Goal: Communication & Community: Ask a question

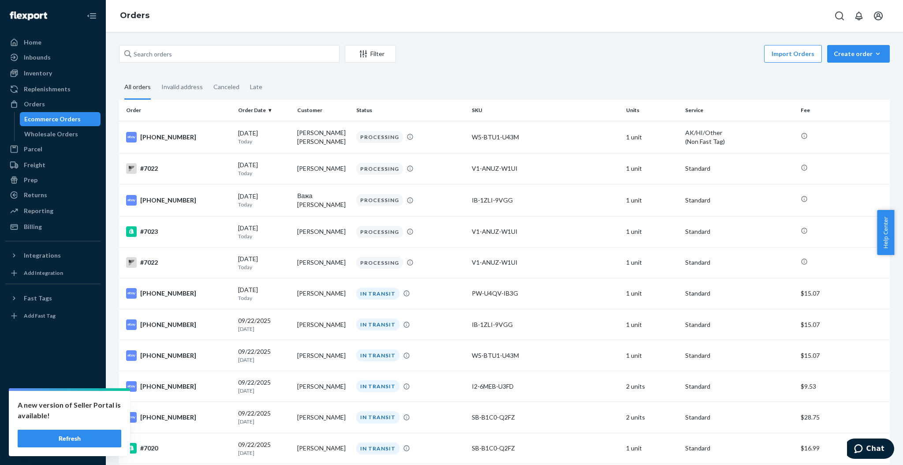
click at [74, 430] on button "Refresh" at bounding box center [70, 439] width 104 height 18
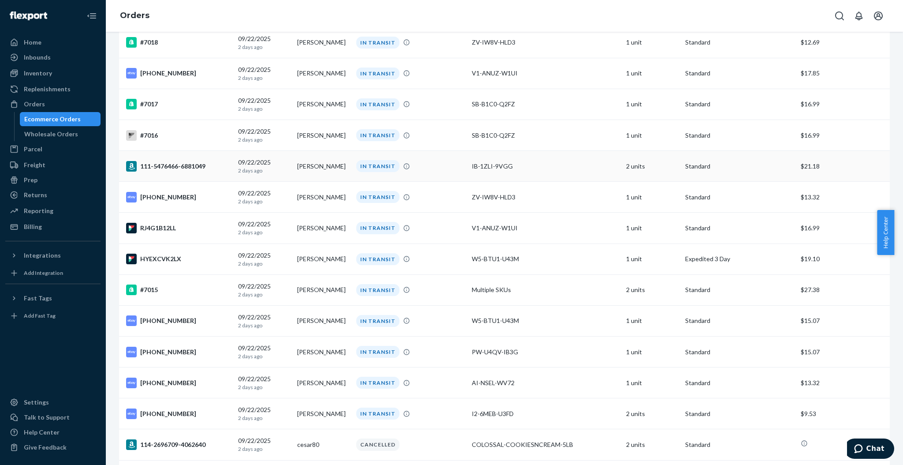
scroll to position [882, 0]
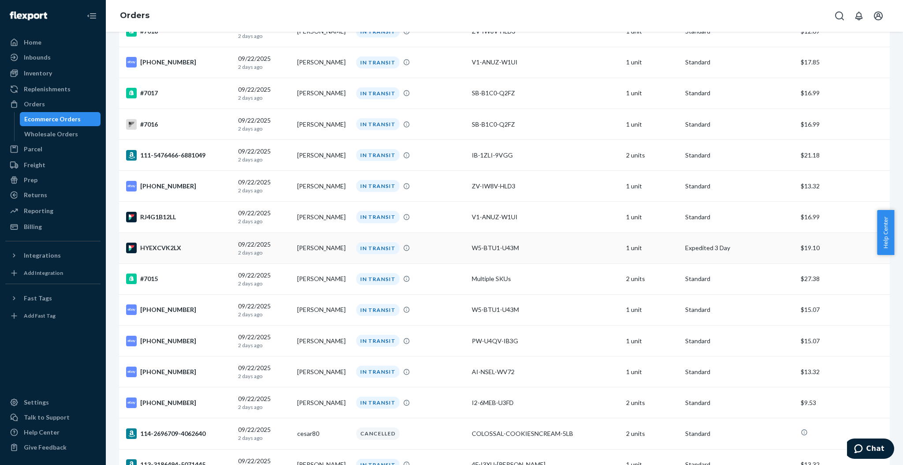
click at [281, 245] on div "[DATE] [DATE]" at bounding box center [264, 248] width 52 height 16
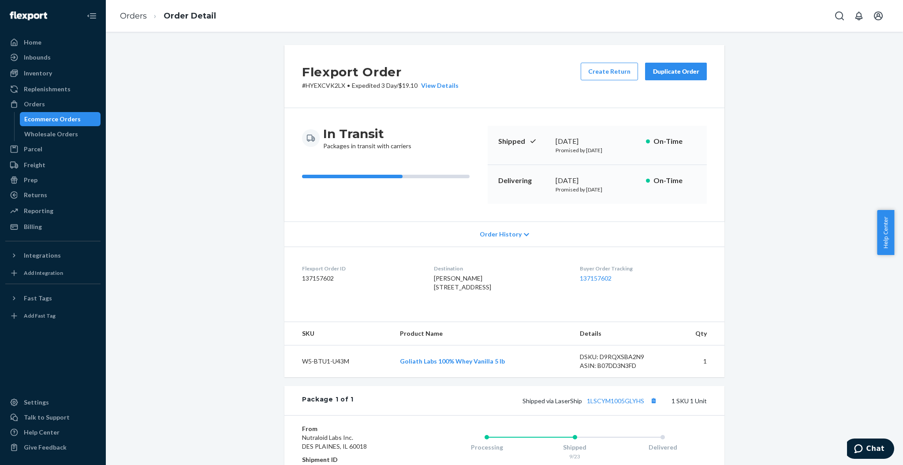
click at [453, 275] on span "William mills 34782 Legends Way Grafton, OH 44044-9335 US" at bounding box center [462, 282] width 57 height 16
copy span "mills"
click at [651, 406] on button "Copy tracking number" at bounding box center [653, 400] width 11 height 11
click at [147, 15] on li "Order Detail" at bounding box center [181, 16] width 69 height 12
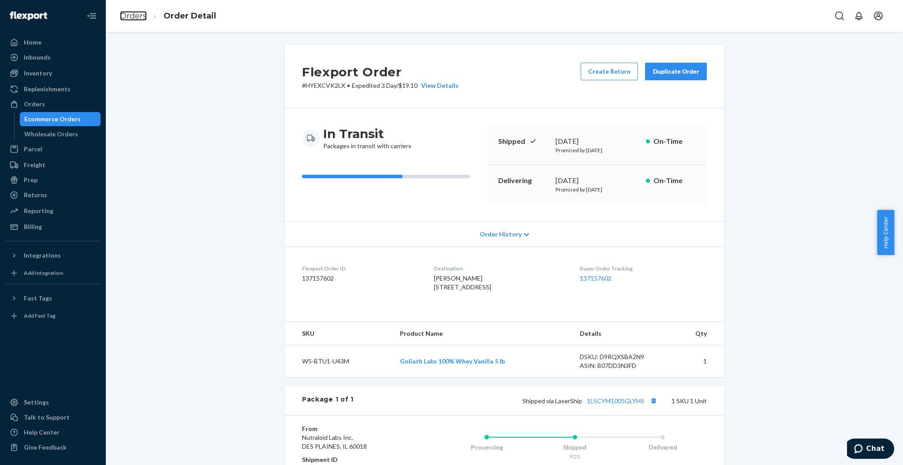
drag, startPoint x: 143, startPoint y: 14, endPoint x: 180, endPoint y: 41, distance: 46.0
click at [143, 14] on link "Orders" at bounding box center [133, 16] width 27 height 10
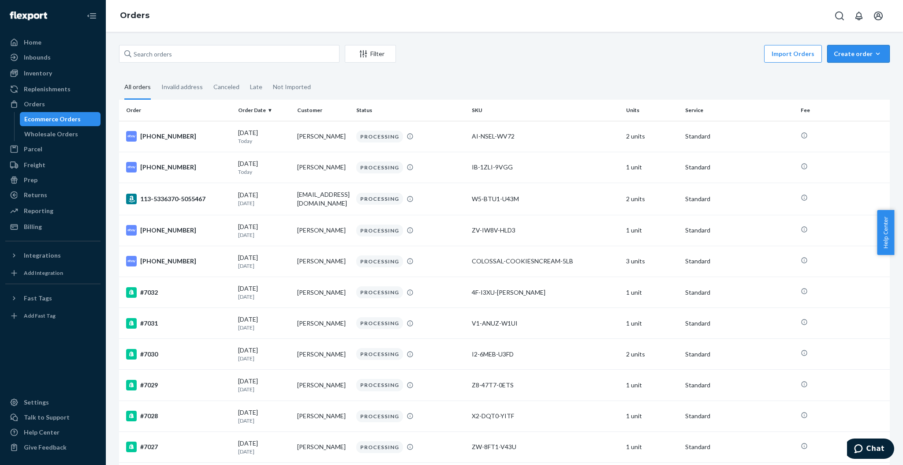
click at [874, 53] on icon "button" at bounding box center [878, 53] width 9 height 9
click at [860, 69] on button "Ecommerce order" at bounding box center [872, 75] width 85 height 19
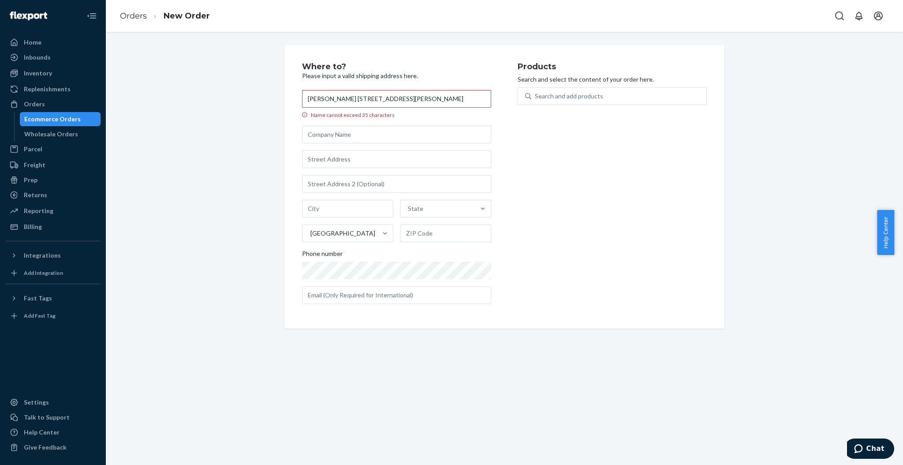
drag, startPoint x: 455, startPoint y: 102, endPoint x: 340, endPoint y: 108, distance: 115.3
click at [340, 108] on label "Craig Burger 533 Linda Ln Saint Louis, MO 63125 Name cannot exceed 35 characters" at bounding box center [396, 104] width 189 height 29
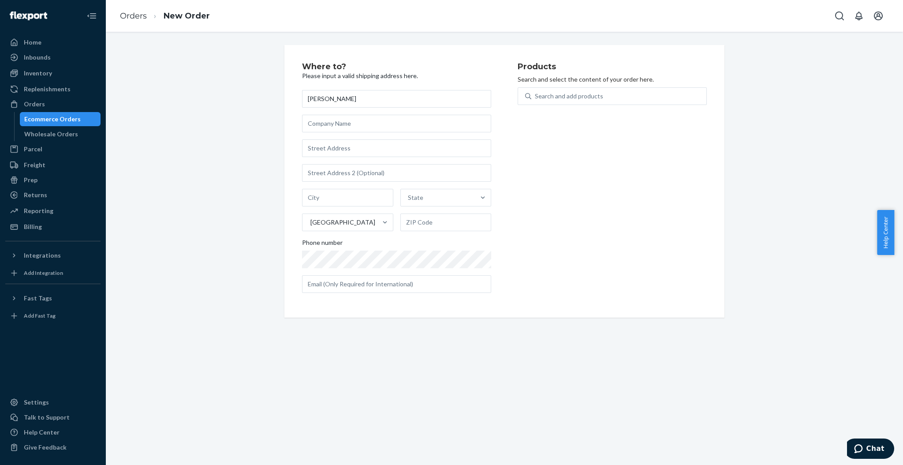
type input "Craig Burger"
paste input "533 Linda Ln Saint Louis, MO 63125"
drag, startPoint x: 340, startPoint y: 146, endPoint x: 422, endPoint y: 150, distance: 82.6
click at [422, 150] on input "533 Linda Ln Saint Louis, MO 63125" at bounding box center [396, 148] width 189 height 18
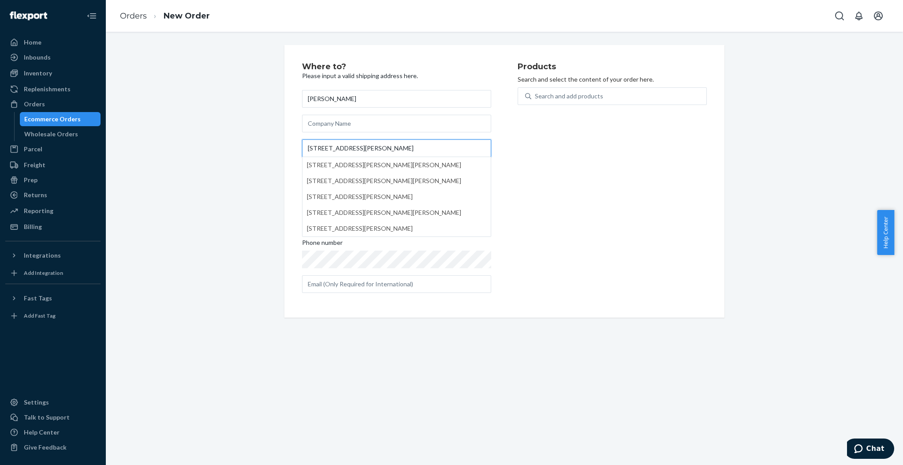
type input "533 Linda Ln"
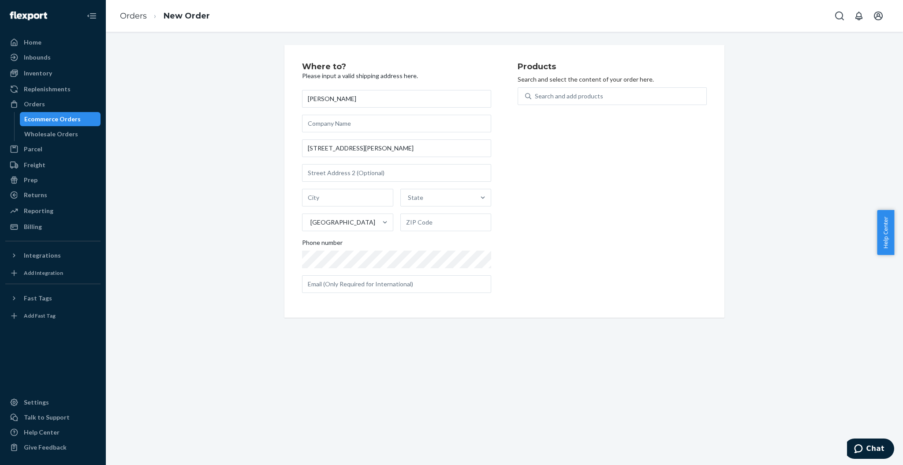
click at [495, 153] on div "Where to? Please input a valid shipping address here. Craig Burger 533 Linda Ln…" at bounding box center [410, 181] width 216 height 237
click at [363, 200] on input "text" at bounding box center [347, 198] width 91 height 18
paste input "Saint Louis, MO 63125"
click at [363, 200] on input "Saint Louis, MO 63125" at bounding box center [347, 198] width 91 height 18
click at [363, 201] on input "Saint Louis, MO 63125" at bounding box center [347, 198] width 91 height 18
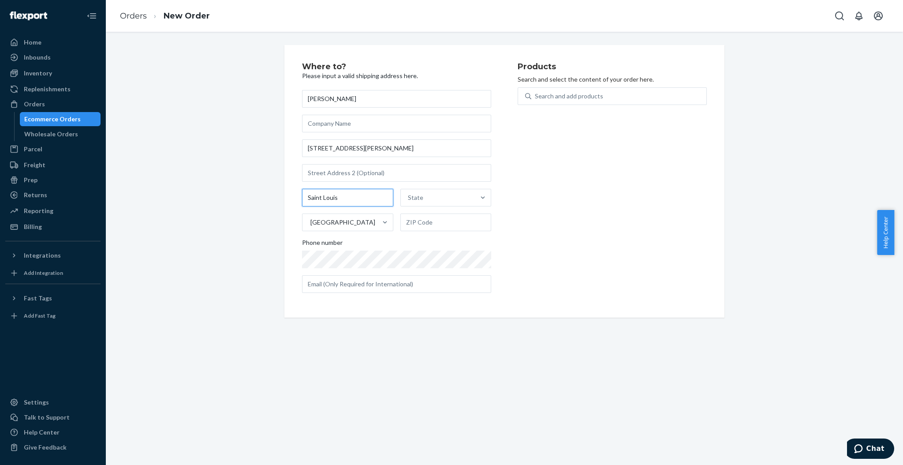
type input "Saint Louis"
type input "mo"
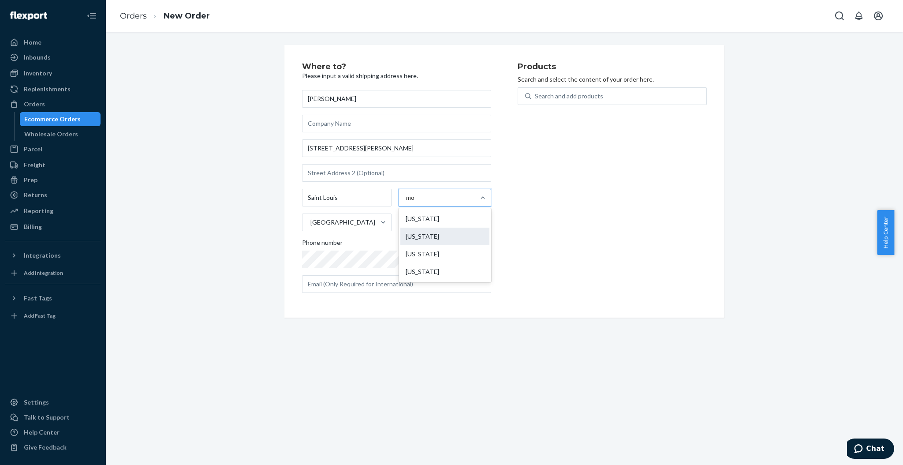
click at [432, 232] on div "Missouri" at bounding box center [444, 237] width 89 height 18
click at [415, 202] on input "mo" at bounding box center [410, 197] width 9 height 9
click at [432, 229] on input "text" at bounding box center [445, 222] width 91 height 18
paste input "63125"
type input "63125"
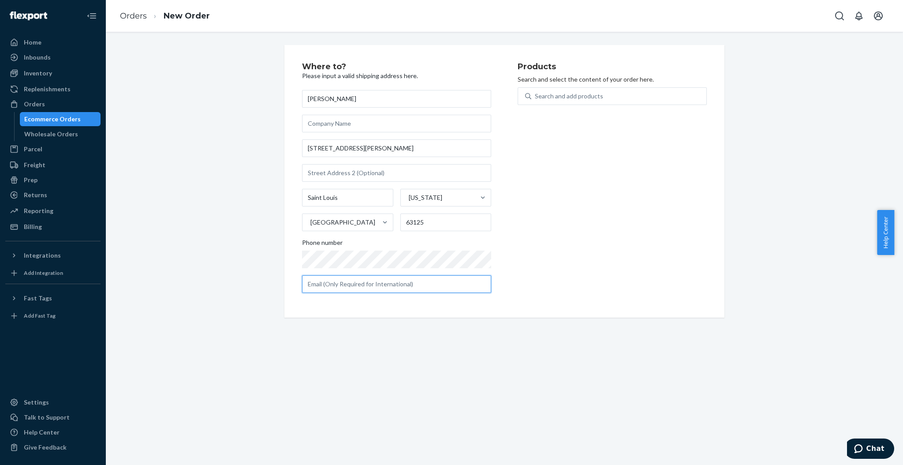
paste input "John Schindele <midwestwholesale2013@gmail.com>"
drag, startPoint x: 348, startPoint y: 282, endPoint x: 214, endPoint y: 284, distance: 133.7
click at [214, 284] on div "Where to? Please input a valid shipping address here. Craig Burger 533 Linda Ln…" at bounding box center [504, 187] width 784 height 284
type input "midwestwholesale2013@gmail.com"
click at [563, 98] on div "Search and add products" at bounding box center [569, 96] width 68 height 9
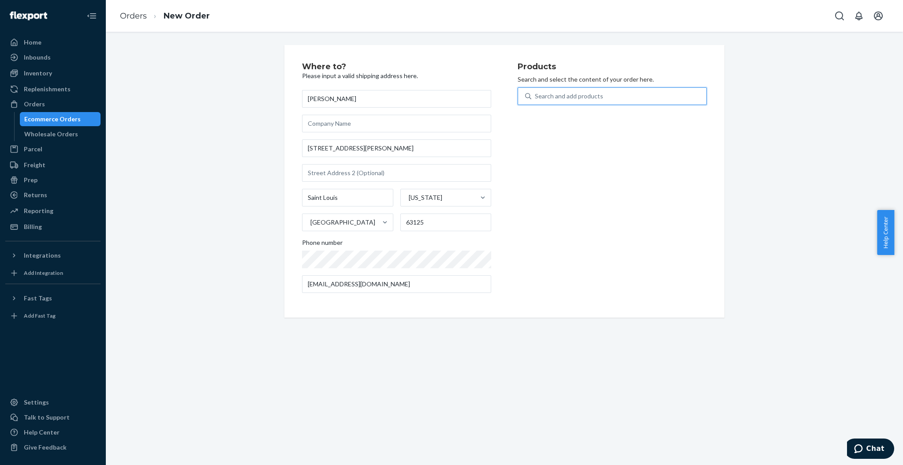
click at [536, 98] on input "0 results available. Use Up and Down to choose options, press Enter to select t…" at bounding box center [535, 96] width 1 height 9
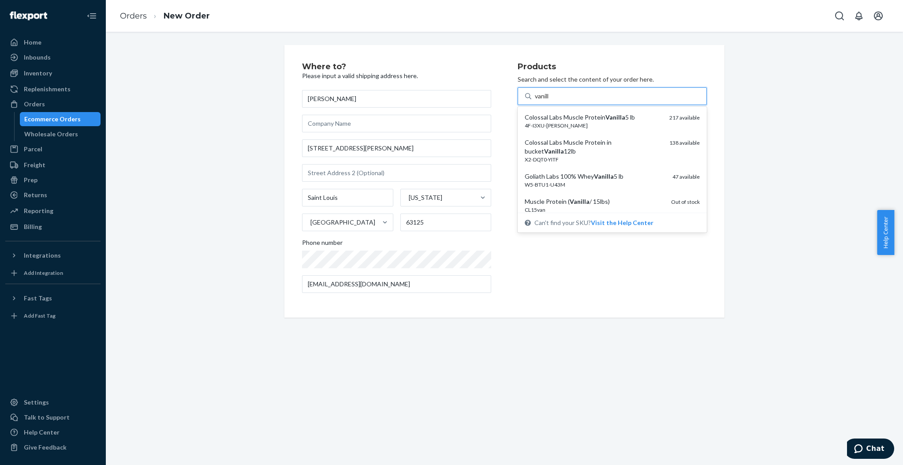
type input "vanilla"
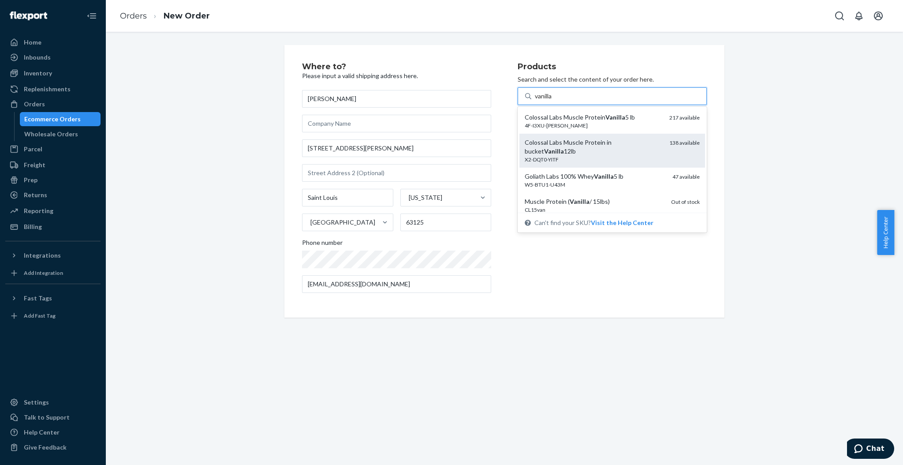
click at [619, 148] on div "Colossal Labs Muscle Protein in bucket Vanilla 12lb" at bounding box center [594, 147] width 138 height 18
click at [554, 101] on input "vanilla" at bounding box center [544, 96] width 19 height 9
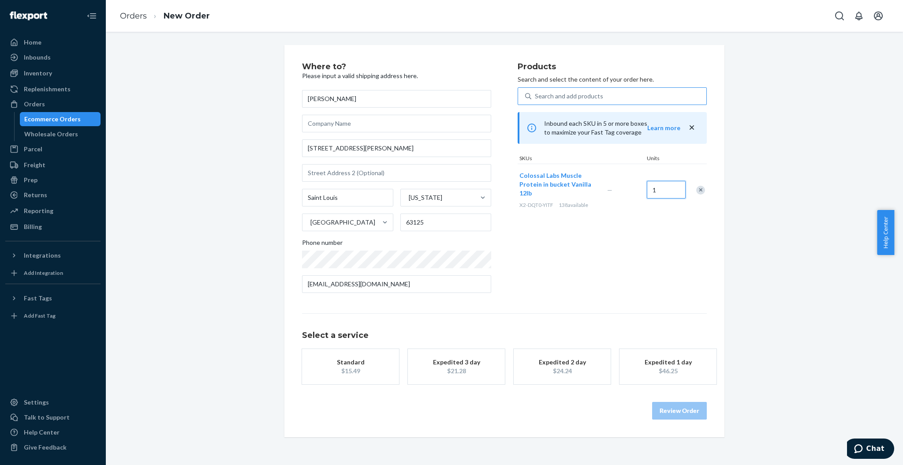
click at [654, 189] on input "1" at bounding box center [666, 190] width 39 height 18
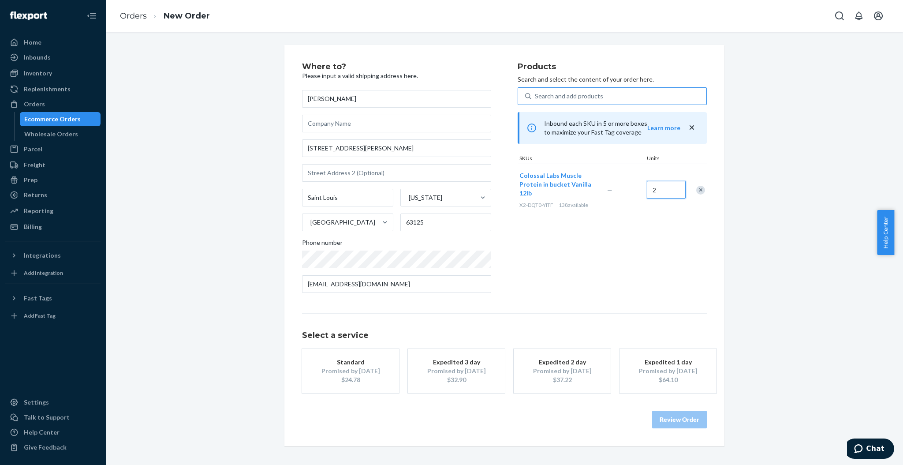
type input "2"
click at [358, 367] on div "Promised by Oct 3, 2025" at bounding box center [350, 371] width 71 height 9
click at [701, 425] on button "Review Order" at bounding box center [679, 420] width 55 height 18
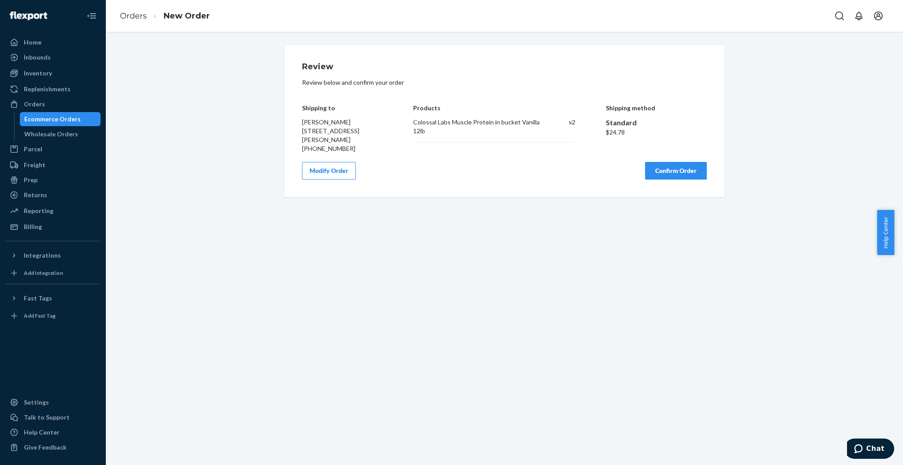
click at [667, 175] on button "Confirm Order" at bounding box center [676, 171] width 62 height 18
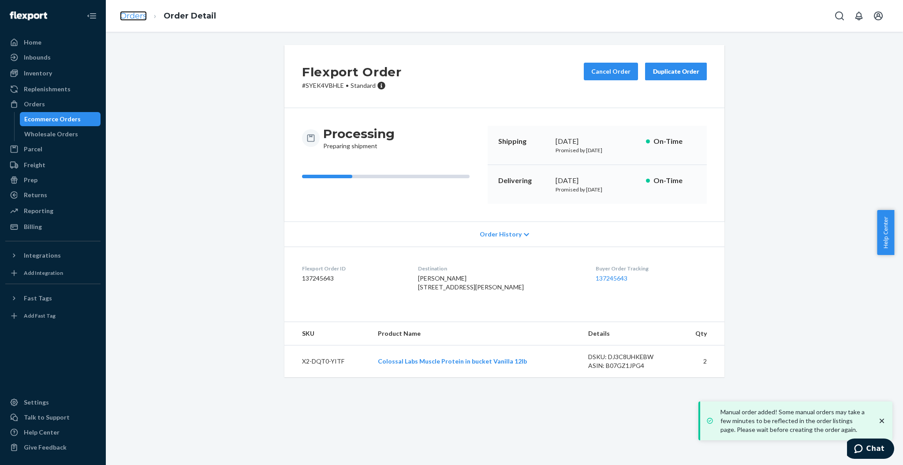
click at [136, 19] on link "Orders" at bounding box center [133, 16] width 27 height 10
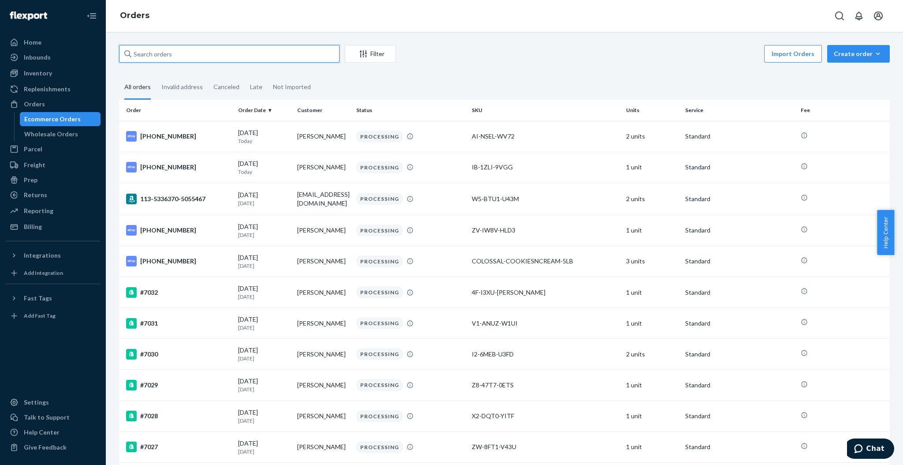
click at [178, 49] on input "text" at bounding box center [229, 54] width 221 height 18
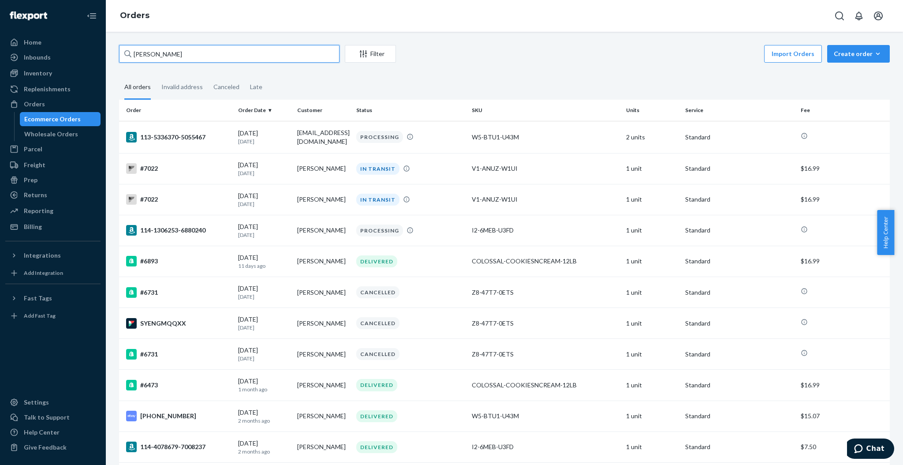
click at [215, 52] on input "carlos" at bounding box center [229, 54] width 221 height 18
type input "charles"
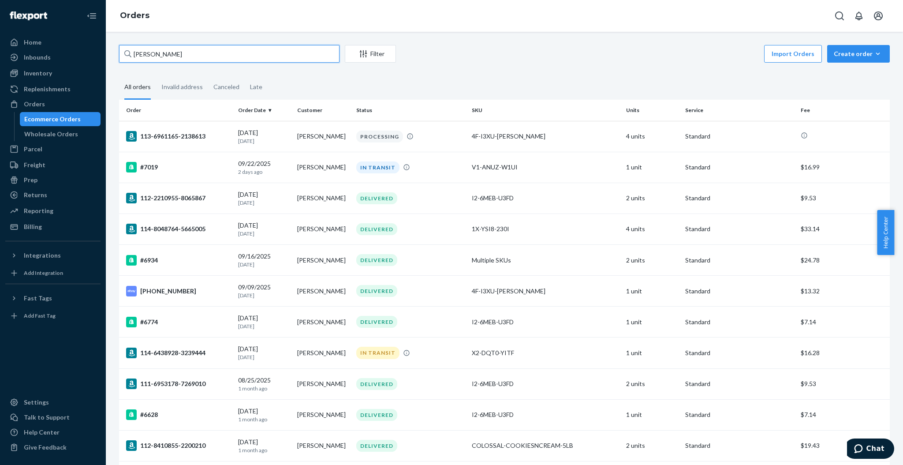
click at [298, 61] on input "charles" at bounding box center [229, 54] width 221 height 18
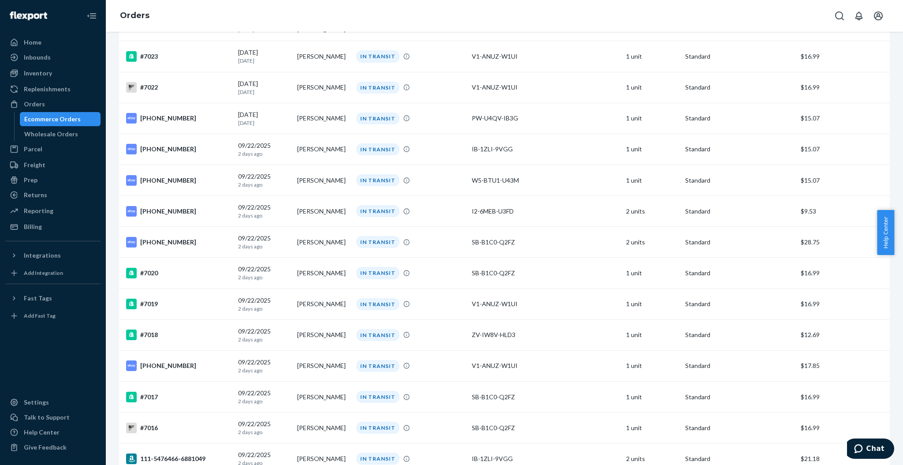
scroll to position [2829, 0]
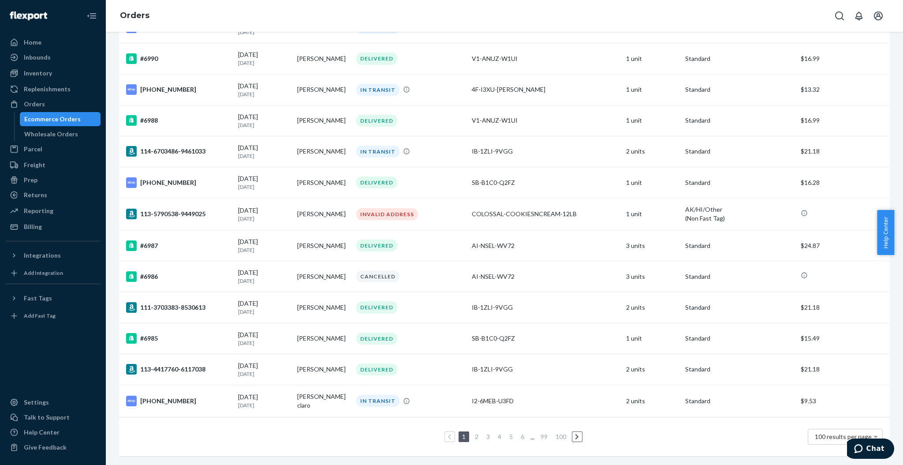
click at [519, 433] on link "6" at bounding box center [522, 436] width 7 height 7
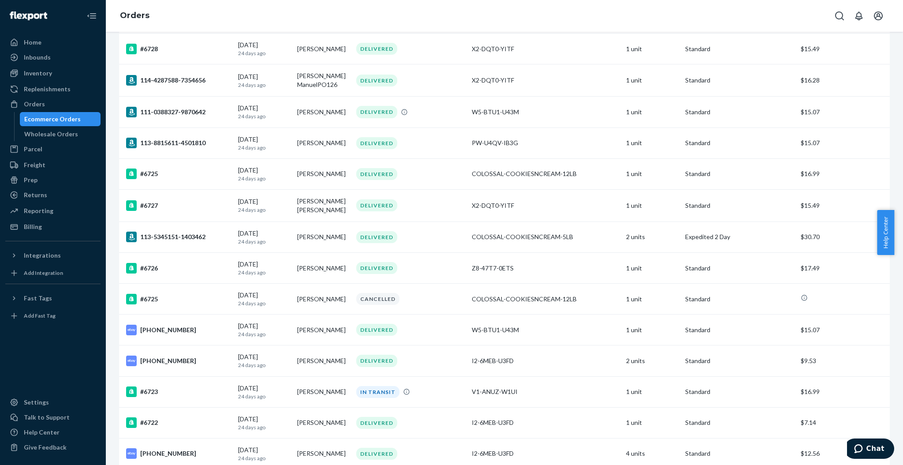
scroll to position [2818, 0]
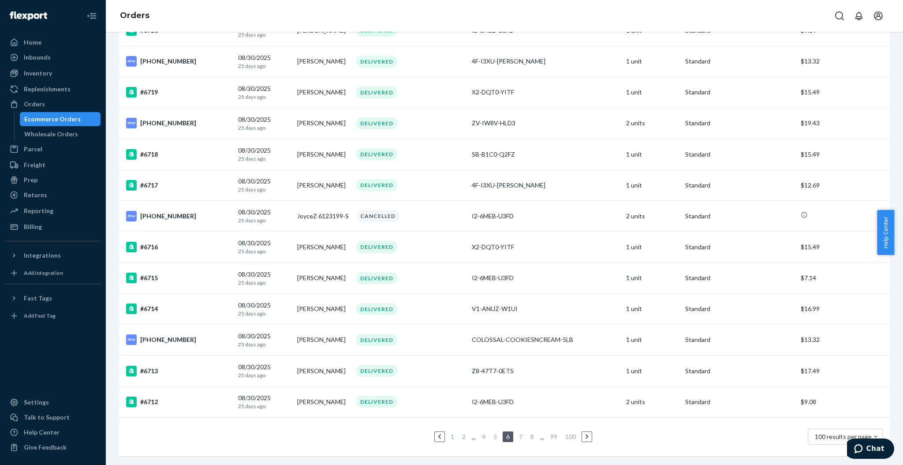
click at [529, 433] on link "8" at bounding box center [532, 436] width 7 height 7
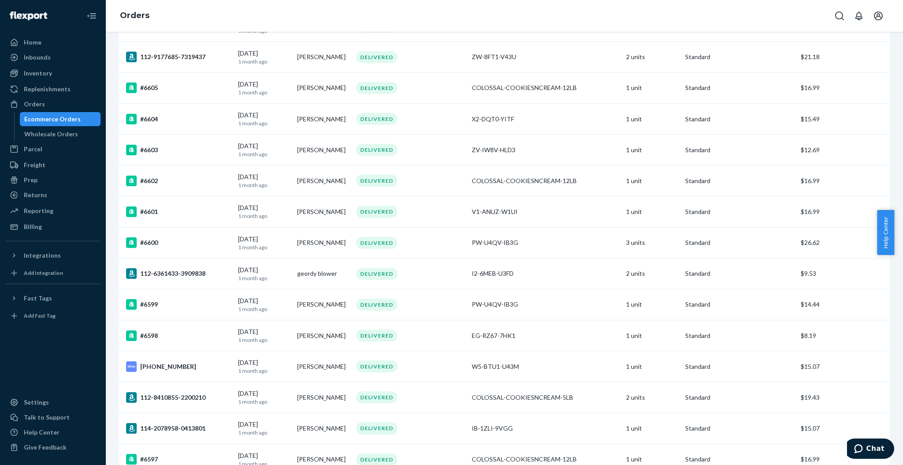
scroll to position [2816, 0]
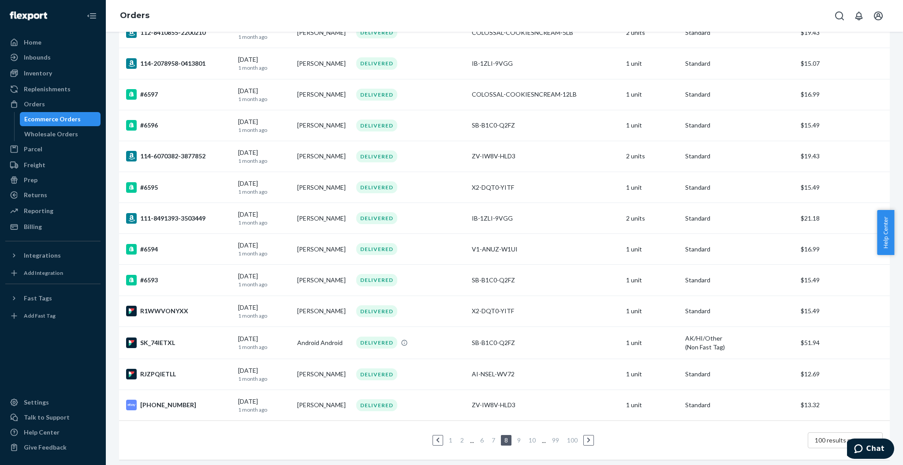
click at [531, 436] on link "10" at bounding box center [532, 439] width 11 height 7
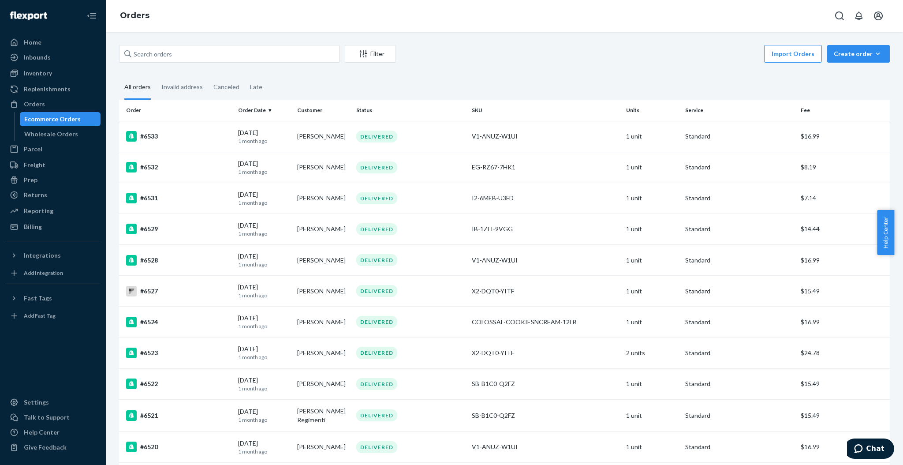
scroll to position [1223, 0]
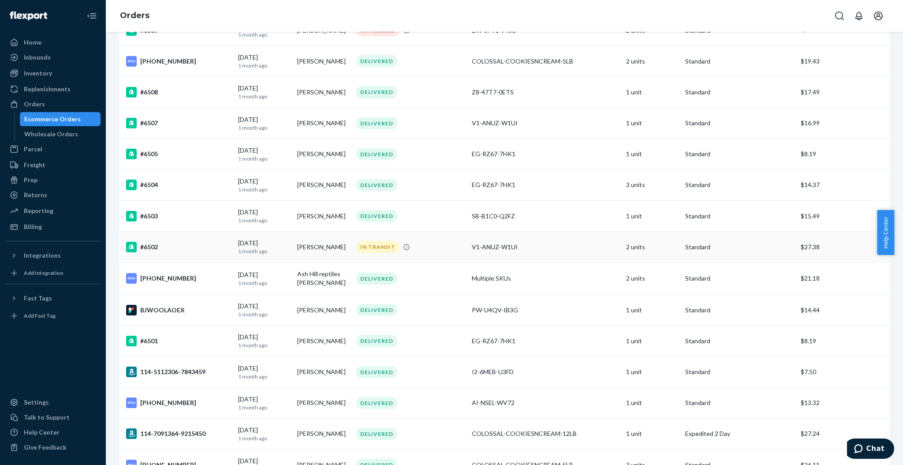
click at [332, 251] on td "Malaki Lewis" at bounding box center [323, 247] width 59 height 31
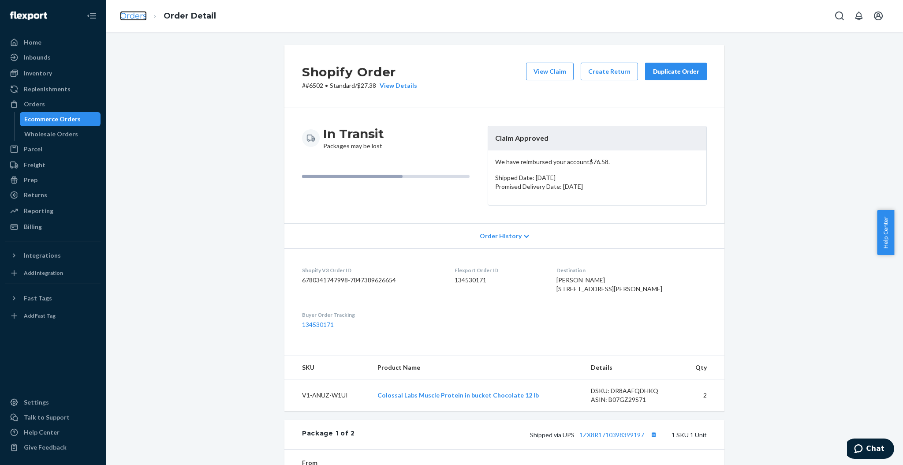
click at [138, 11] on link "Orders" at bounding box center [133, 16] width 27 height 10
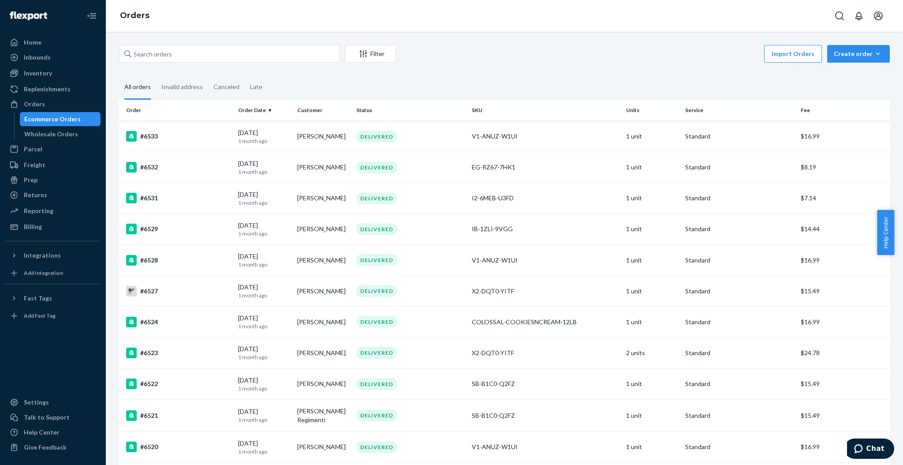
scroll to position [2727, 0]
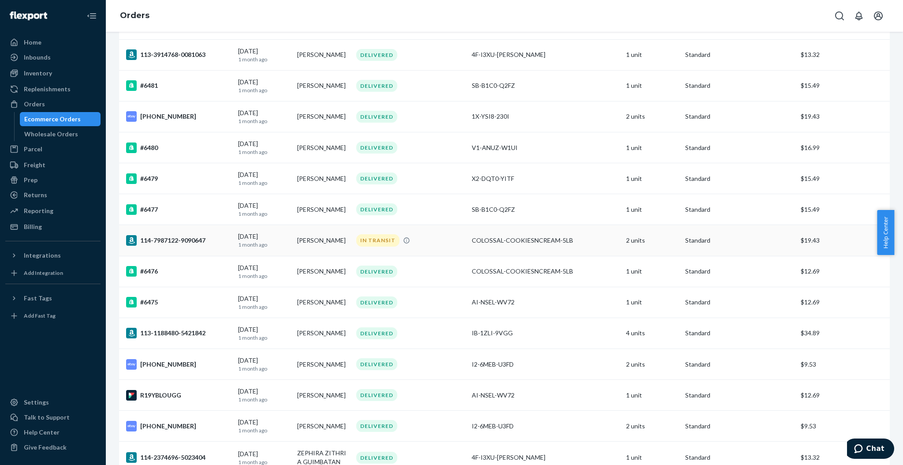
click at [325, 256] on td "Michael Wilson" at bounding box center [323, 240] width 59 height 31
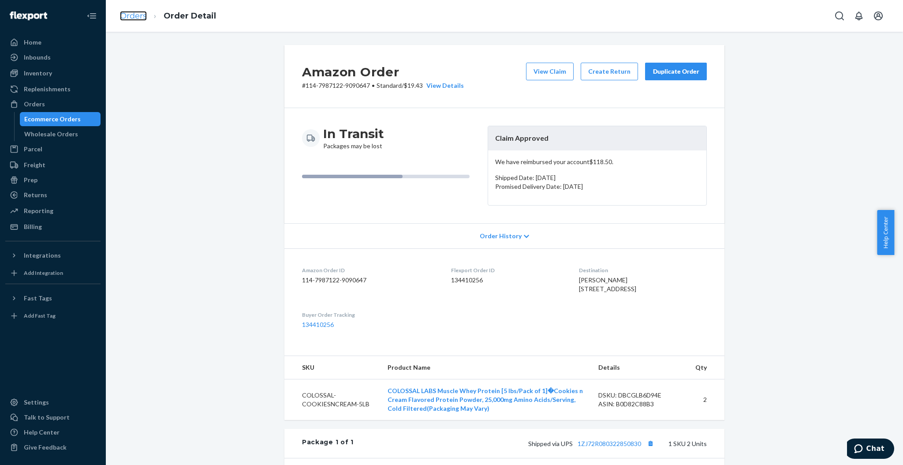
click at [130, 15] on link "Orders" at bounding box center [133, 16] width 27 height 10
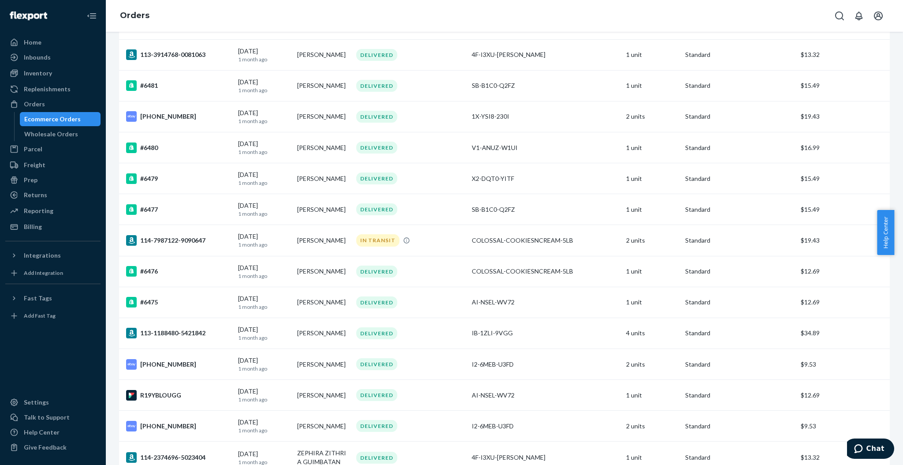
scroll to position [2262, 0]
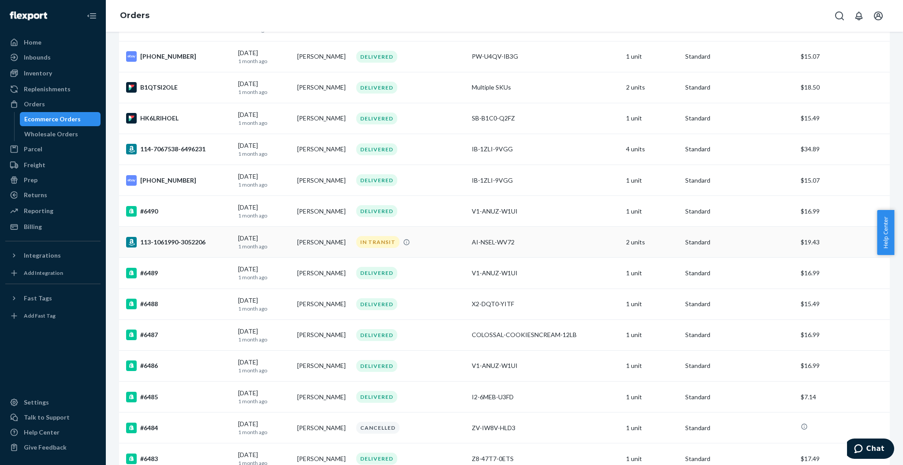
click at [338, 249] on td "Laurie Shamma" at bounding box center [323, 242] width 59 height 31
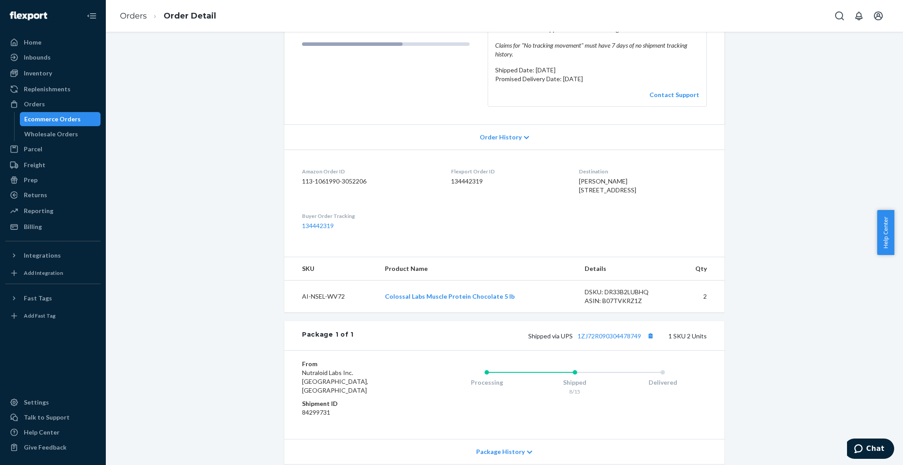
scroll to position [205, 0]
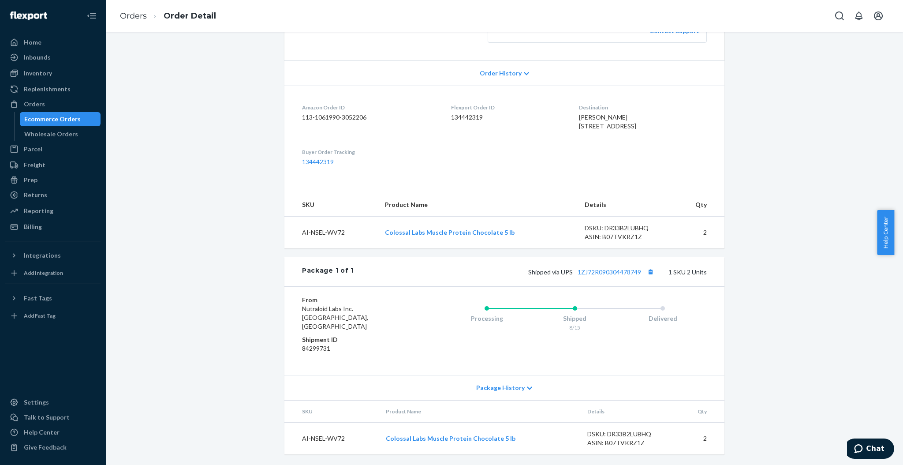
click at [611, 277] on div "Shipped via UPS 1ZJ72R090304478749 1 SKU 2 Units" at bounding box center [530, 271] width 353 height 11
click at [611, 276] on link "1ZJ72R090304478749" at bounding box center [610, 271] width 64 height 7
click at [142, 16] on link "Orders" at bounding box center [133, 16] width 27 height 10
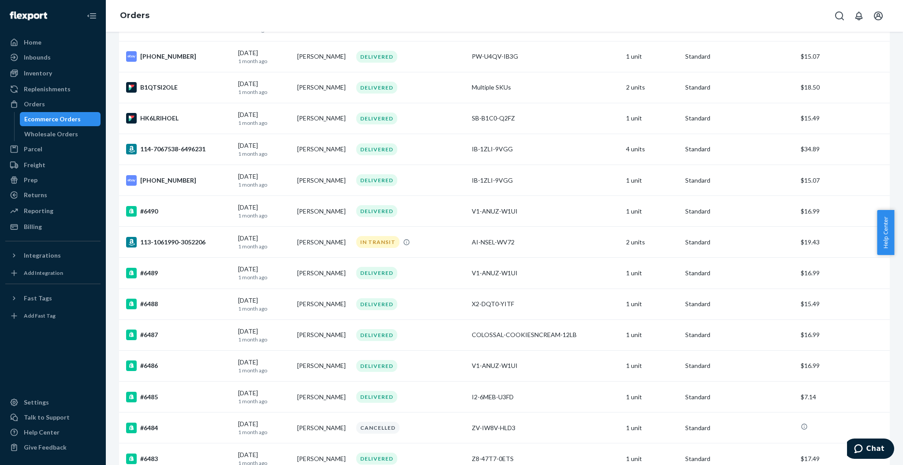
scroll to position [1538, 0]
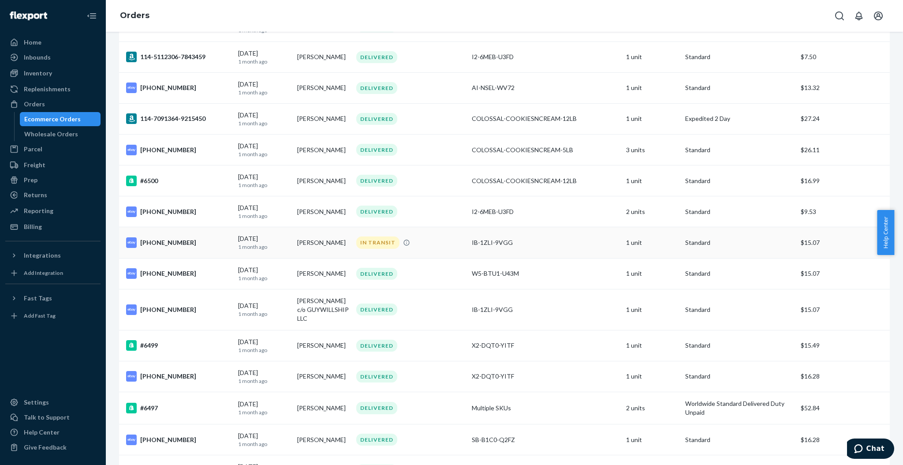
click at [322, 246] on td "Ricardo Tapia" at bounding box center [323, 242] width 59 height 31
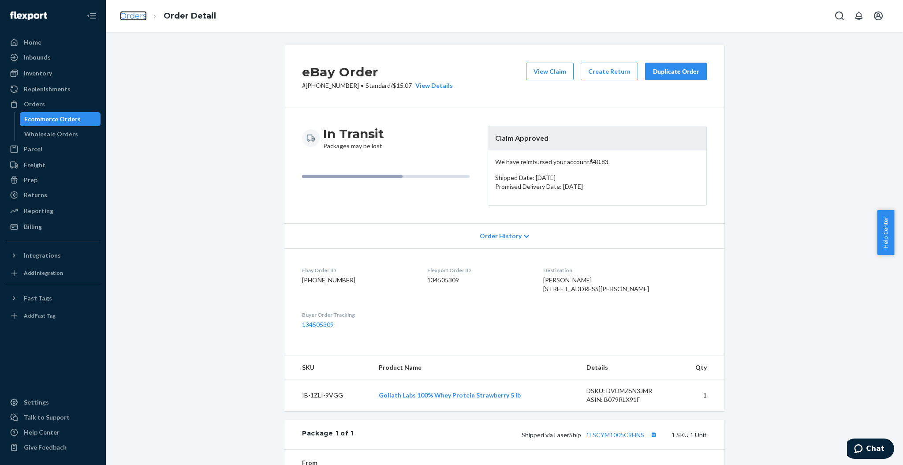
click at [135, 19] on link "Orders" at bounding box center [133, 16] width 27 height 10
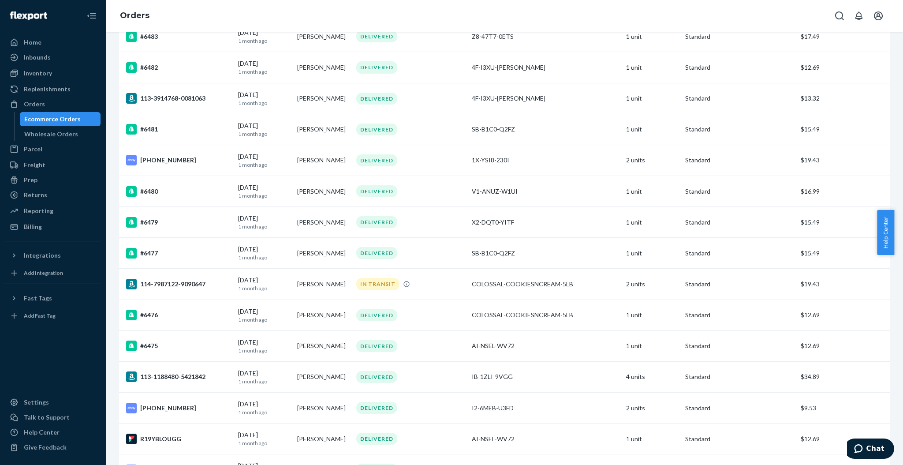
scroll to position [2833, 0]
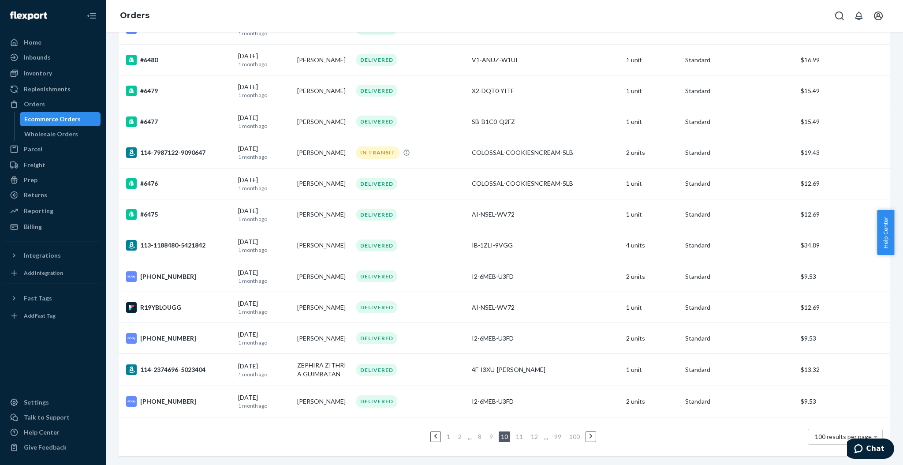
click at [489, 433] on link "9" at bounding box center [491, 436] width 7 height 7
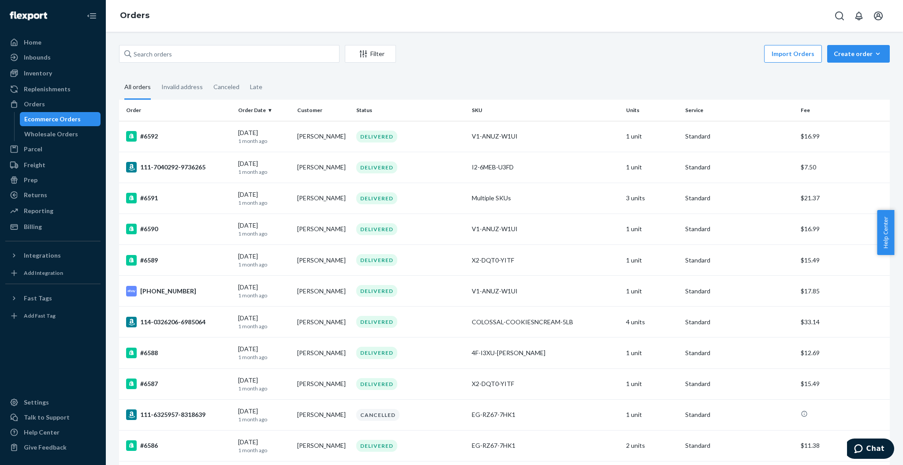
scroll to position [385, 0]
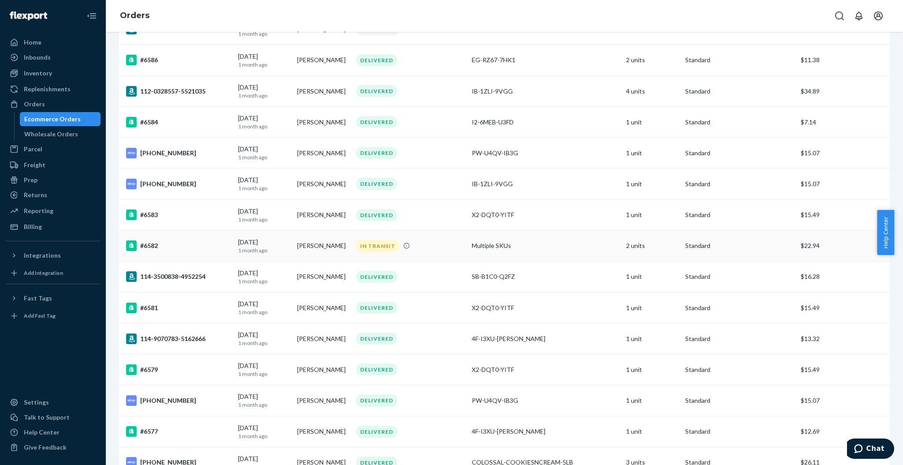
click at [288, 252] on p "1 month ago" at bounding box center [264, 250] width 52 height 7
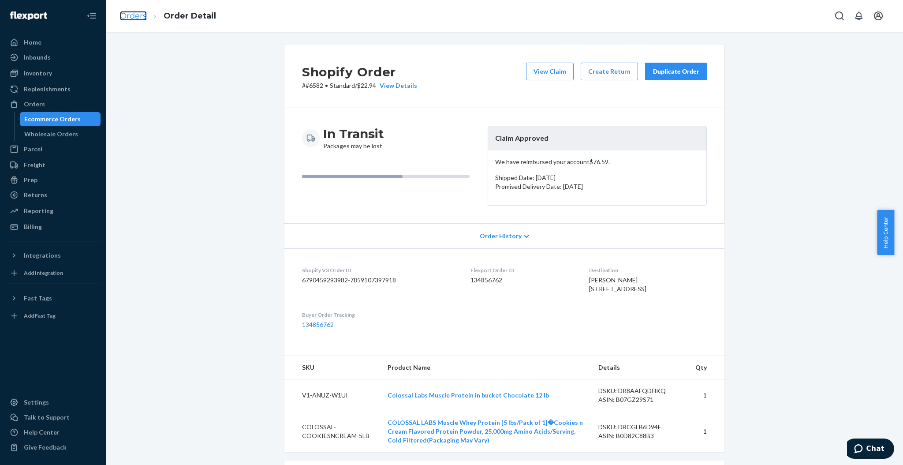
click at [137, 17] on link "Orders" at bounding box center [133, 16] width 27 height 10
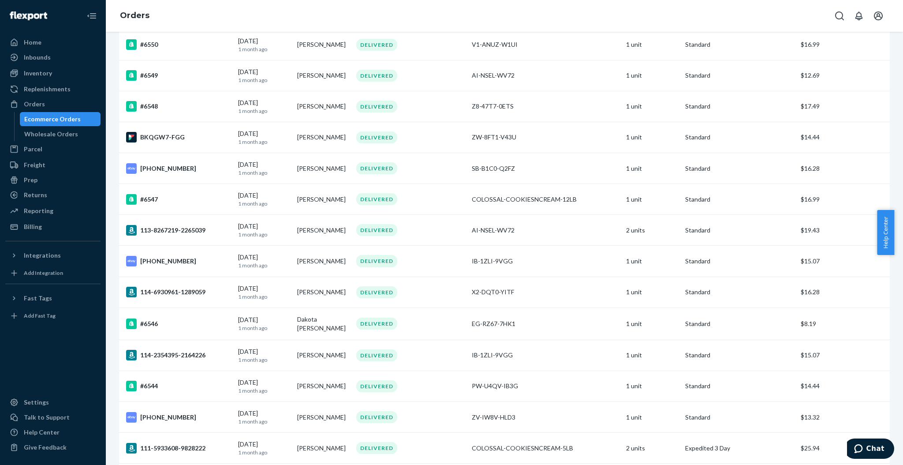
scroll to position [2832, 0]
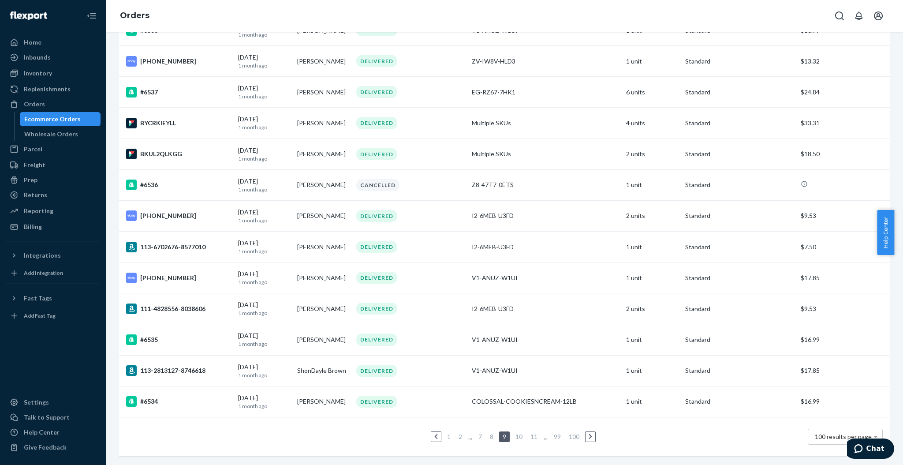
click at [488, 433] on link "8" at bounding box center [491, 436] width 7 height 7
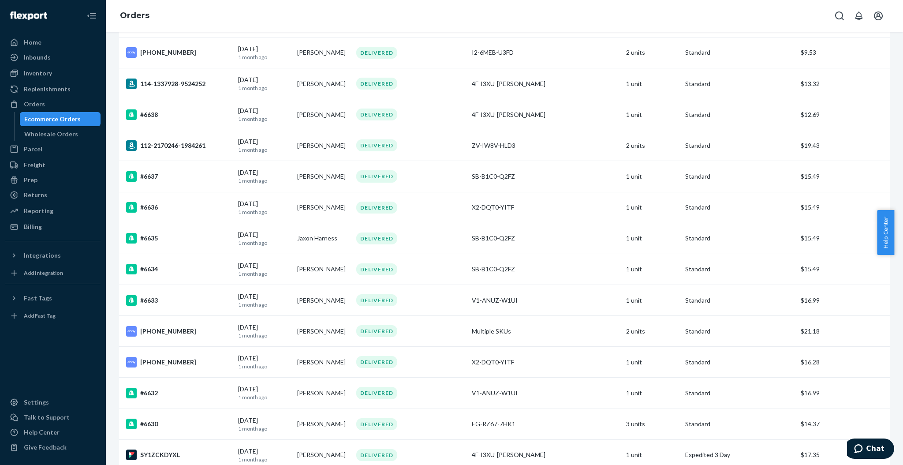
scroll to position [2816, 0]
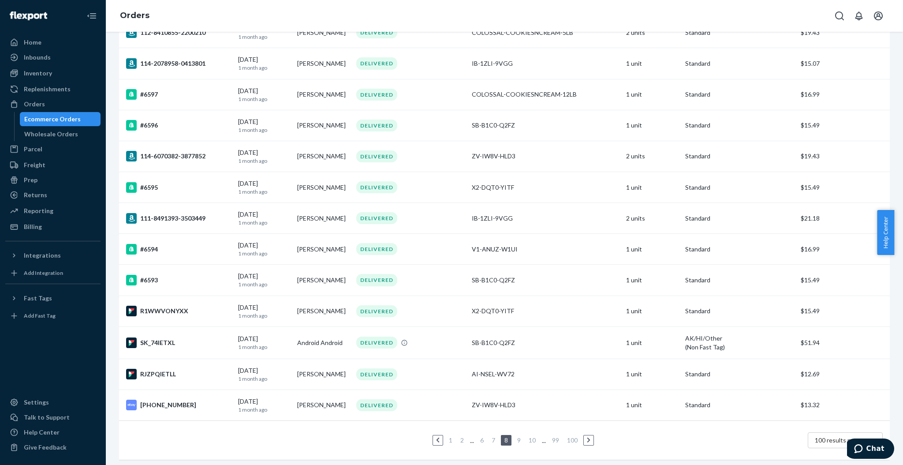
click at [490, 436] on link "7" at bounding box center [493, 439] width 7 height 7
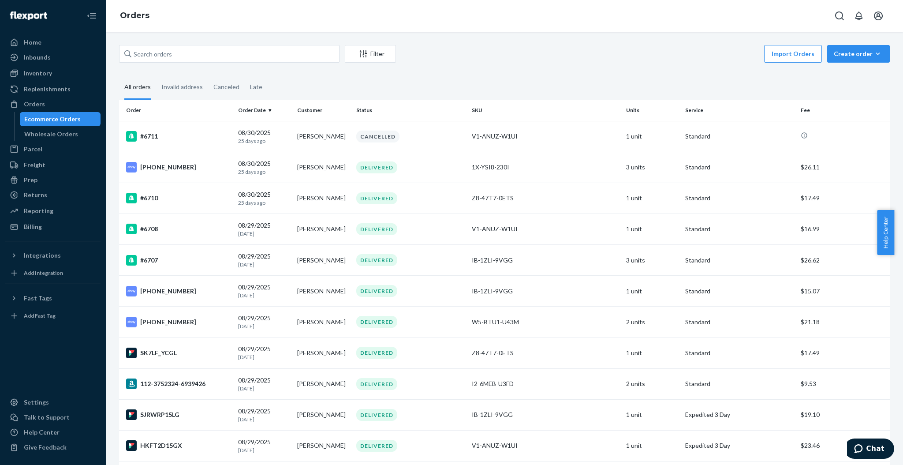
scroll to position [2225, 0]
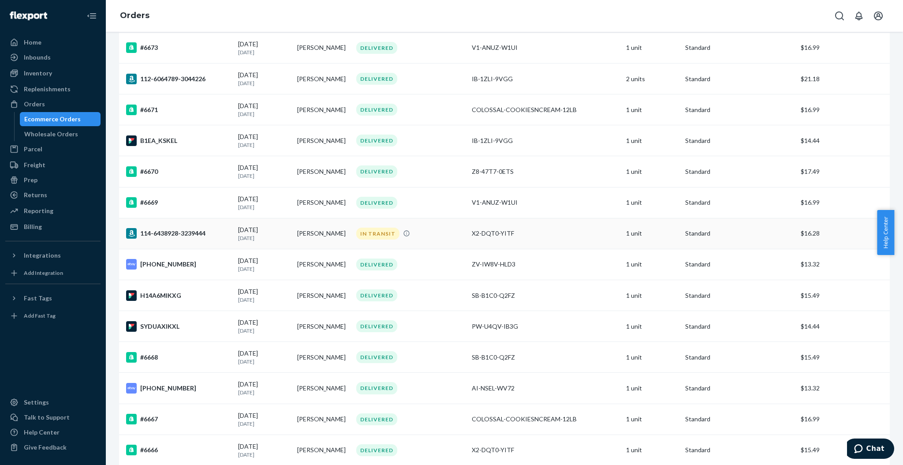
click at [335, 249] on td "Jeff Biddle" at bounding box center [323, 233] width 59 height 31
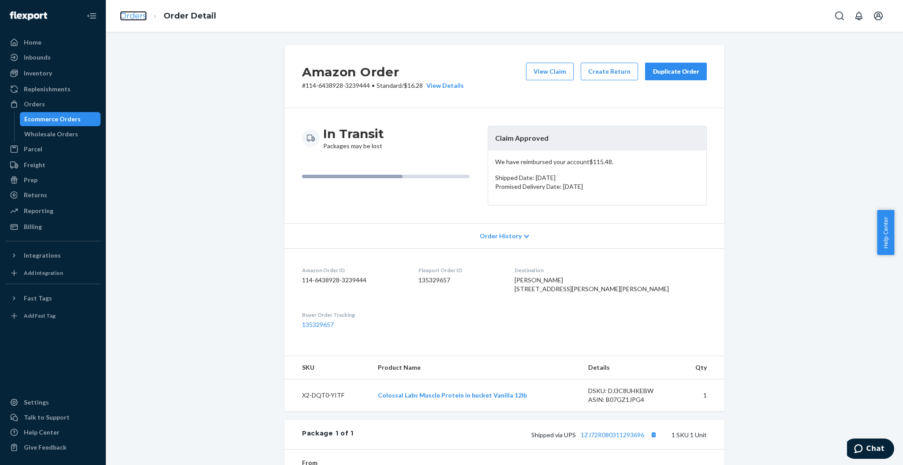
click at [139, 14] on link "Orders" at bounding box center [133, 16] width 27 height 10
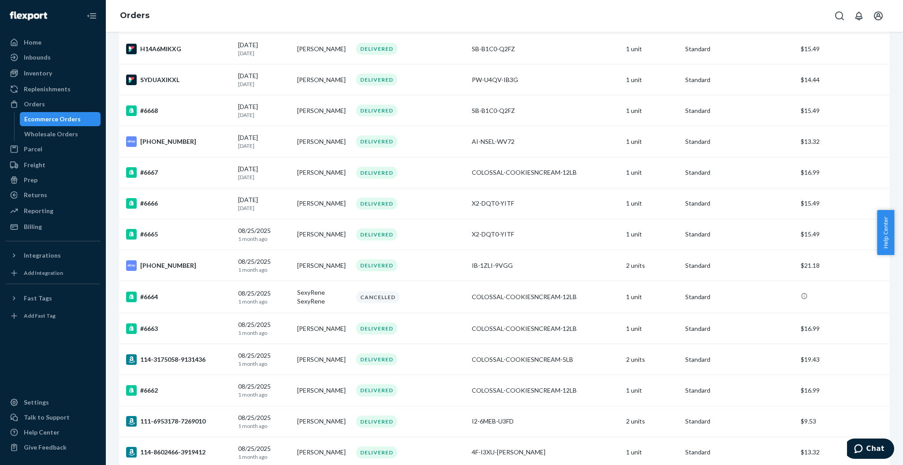
scroll to position [2828, 0]
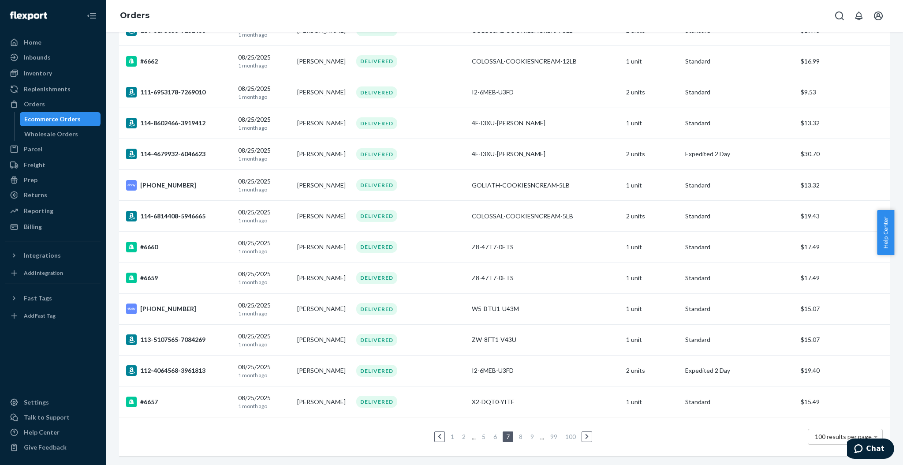
click at [492, 433] on link "6" at bounding box center [495, 436] width 7 height 7
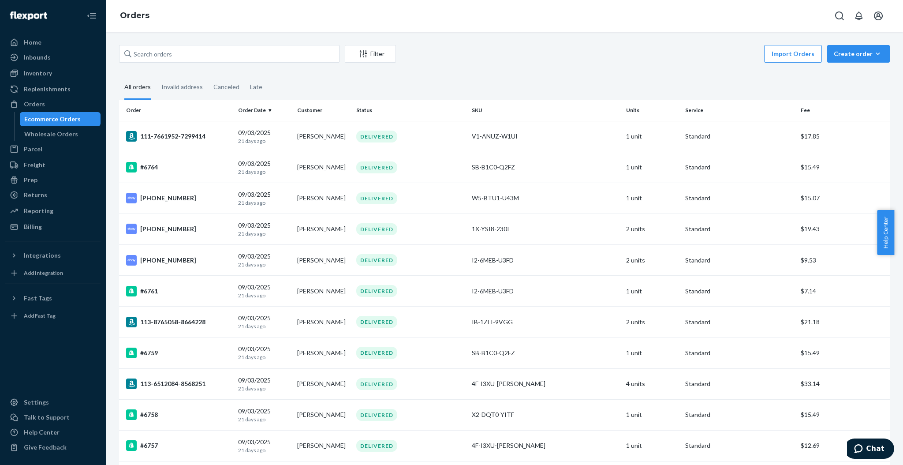
scroll to position [2404, 0]
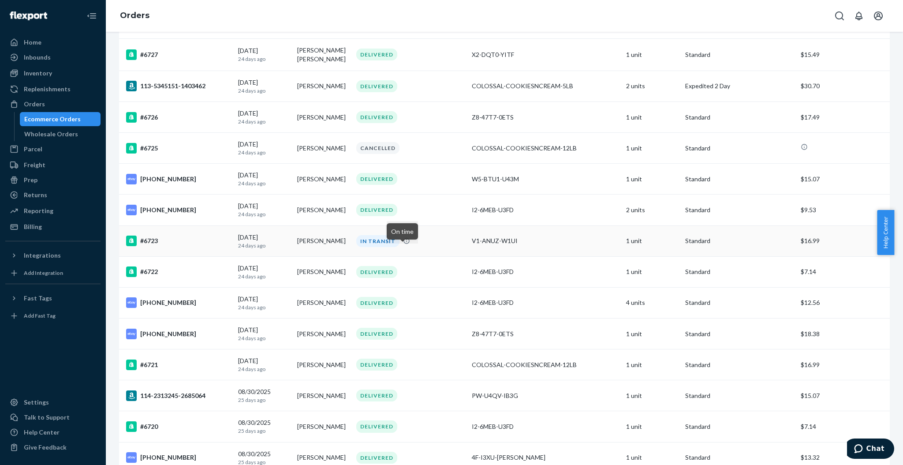
click at [326, 251] on td "Hadyn Baxter" at bounding box center [323, 240] width 59 height 31
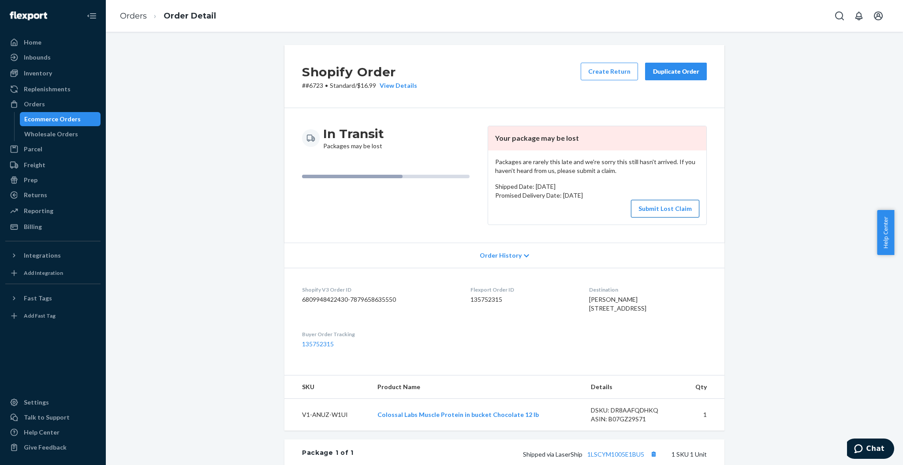
click at [657, 210] on button "Submit Lost Claim" at bounding box center [665, 209] width 68 height 18
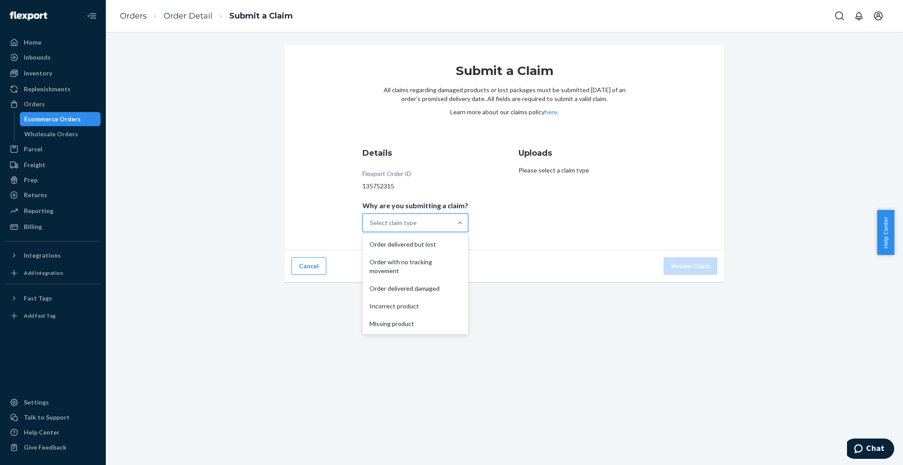
click at [431, 225] on div "Select claim type" at bounding box center [407, 223] width 89 height 18
click at [371, 225] on input "Why are you submitting a claim? option Order delivered but lost focused, 1 of 5…" at bounding box center [370, 222] width 1 height 9
click at [418, 268] on div "Order with no tracking movement" at bounding box center [415, 266] width 102 height 26
click at [371, 227] on input "Why are you submitting a claim? option Order with no tracking movement focused,…" at bounding box center [370, 222] width 1 height 9
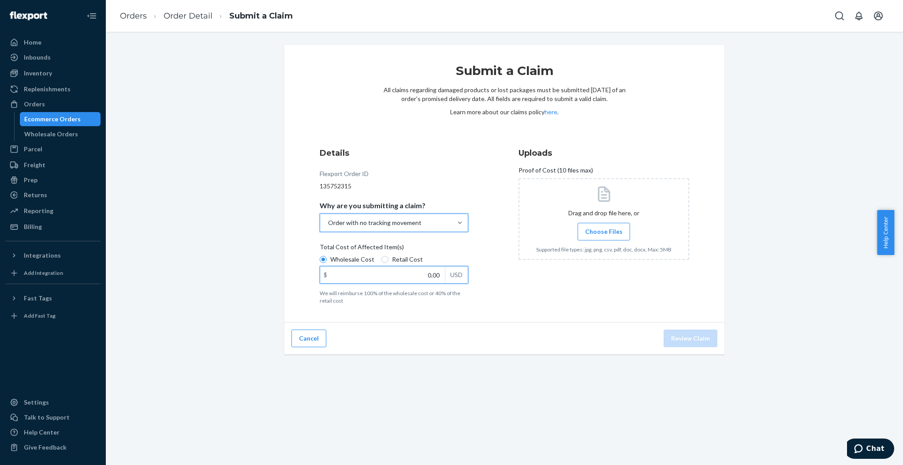
drag, startPoint x: 418, startPoint y: 272, endPoint x: 471, endPoint y: 264, distance: 53.6
click at [471, 264] on div "Details Flexport Order ID 135752315 Why are you submitting a claim? option Orde…" at bounding box center [405, 226] width 171 height 168
type input "9.00"
type input "99.99"
click at [572, 270] on div "Uploads Proof of Cost (10 files max) Drag and drop file here, or Choose Files S…" at bounding box center [604, 226] width 171 height 164
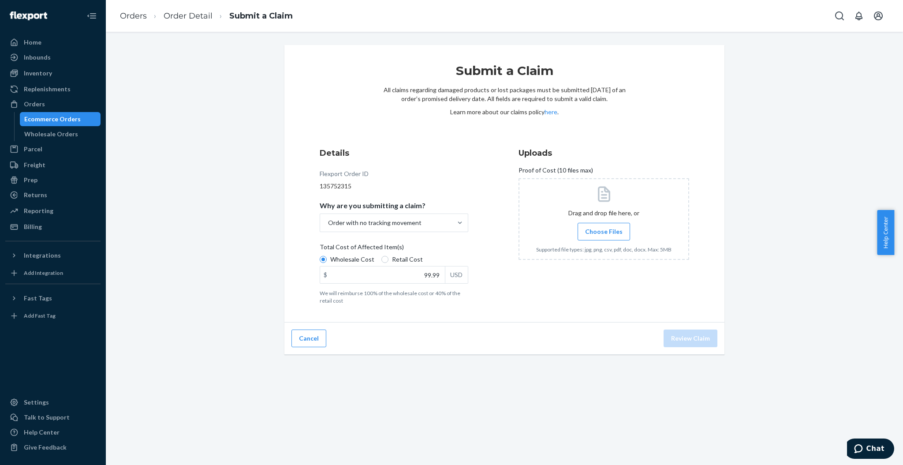
click at [598, 226] on label "Choose Files" at bounding box center [604, 232] width 52 height 18
click at [604, 227] on input "Choose Files" at bounding box center [604, 232] width 0 height 10
click at [689, 332] on button "Review Claim" at bounding box center [691, 338] width 54 height 18
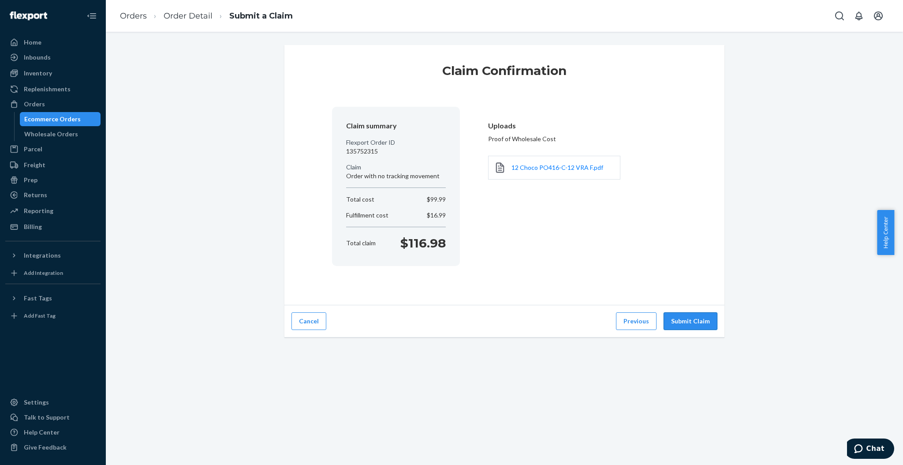
click at [693, 324] on button "Submit Claim" at bounding box center [691, 321] width 54 height 18
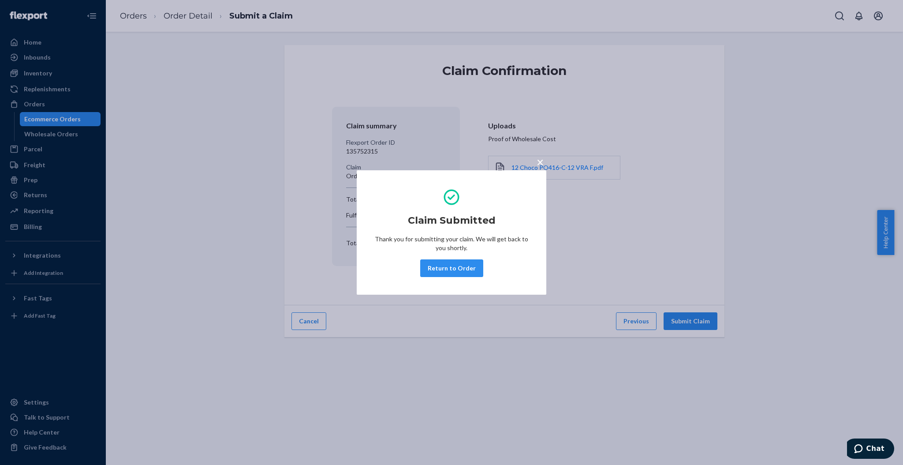
click at [452, 268] on button "Return to Order" at bounding box center [451, 268] width 63 height 18
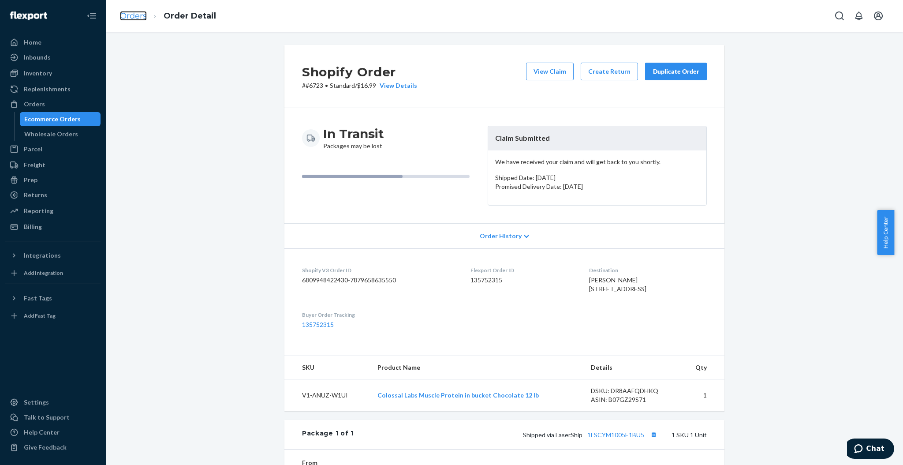
click at [134, 16] on link "Orders" at bounding box center [133, 16] width 27 height 10
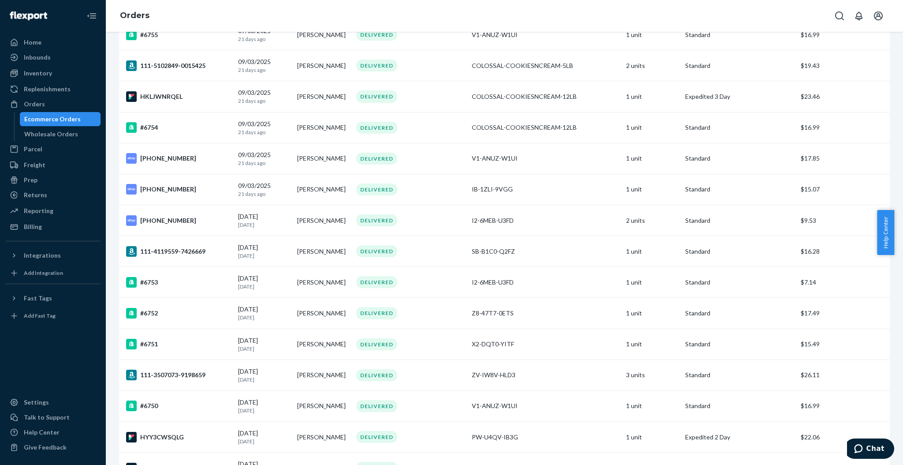
scroll to position [2818, 0]
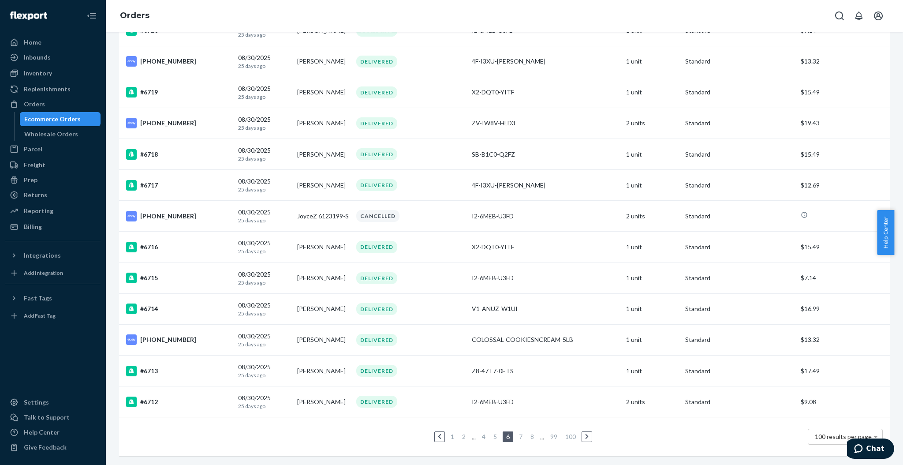
click at [491, 431] on li "5" at bounding box center [495, 436] width 8 height 11
click at [492, 433] on link "5" at bounding box center [495, 436] width 7 height 7
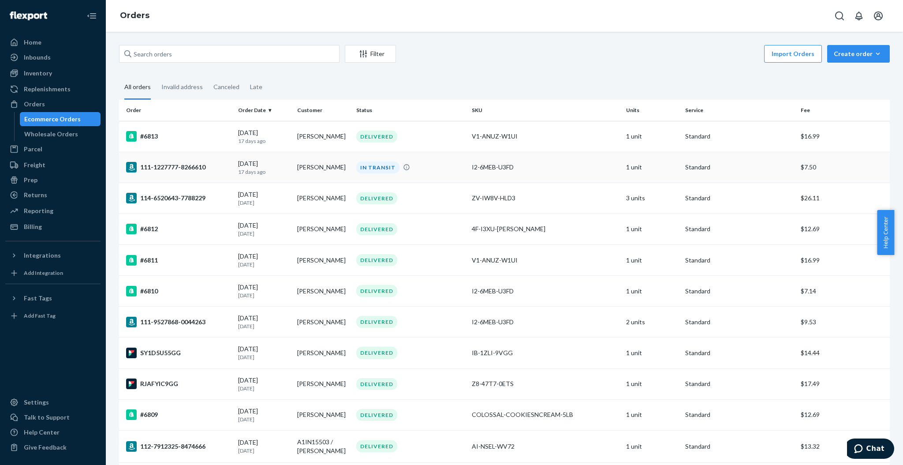
click at [307, 172] on td "Kenny Brown" at bounding box center [323, 167] width 59 height 31
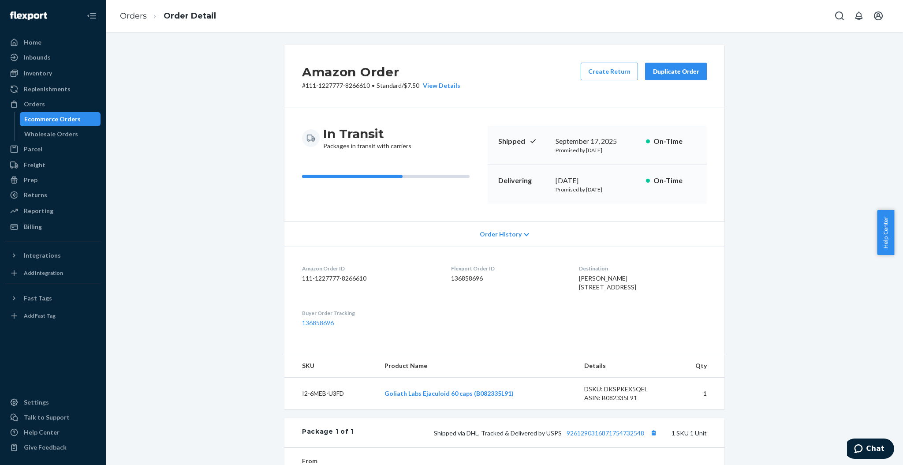
click at [129, 21] on li "Orders" at bounding box center [133, 16] width 27 height 11
click at [129, 20] on link "Orders" at bounding box center [133, 16] width 27 height 10
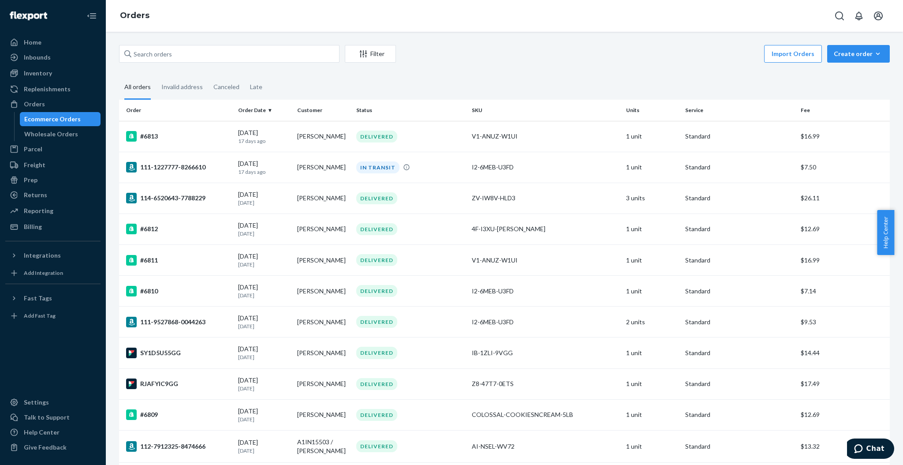
scroll to position [912, 0]
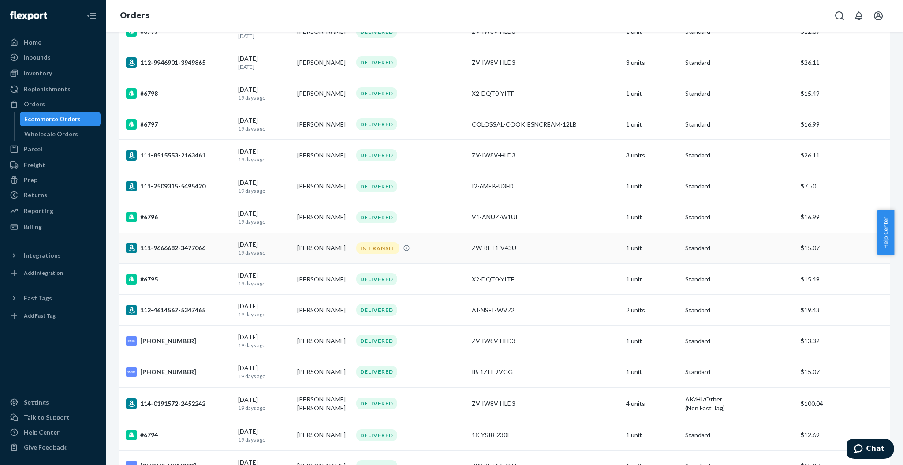
click at [327, 251] on td "Madeleine Jensen" at bounding box center [323, 247] width 59 height 31
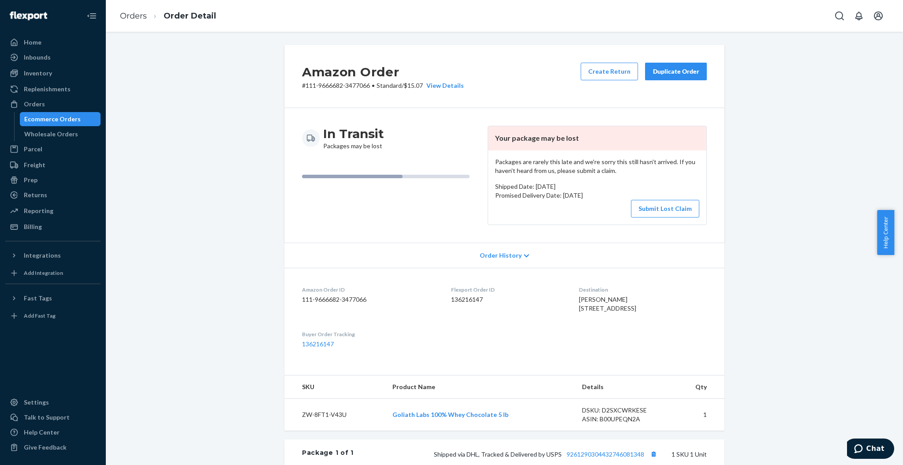
click at [648, 208] on button "Submit Lost Claim" at bounding box center [665, 209] width 68 height 18
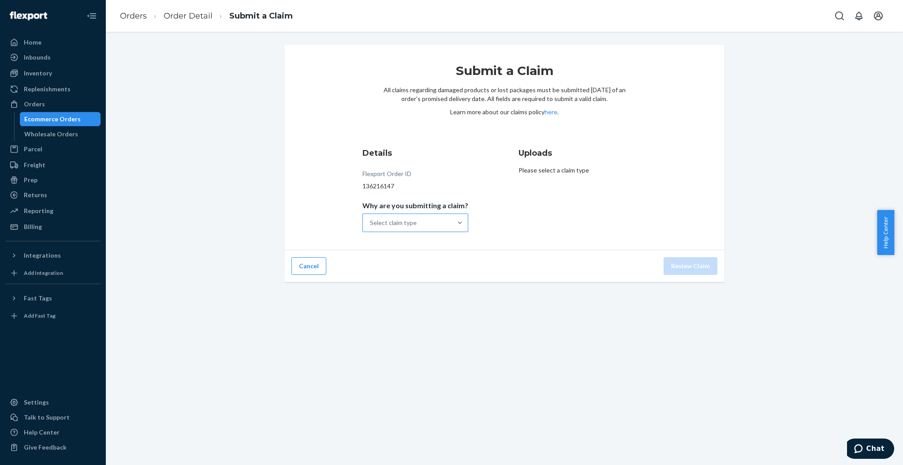
click at [461, 229] on div at bounding box center [460, 223] width 16 height 18
click at [371, 227] on input "Why are you submitting a claim? Select claim type" at bounding box center [370, 222] width 1 height 9
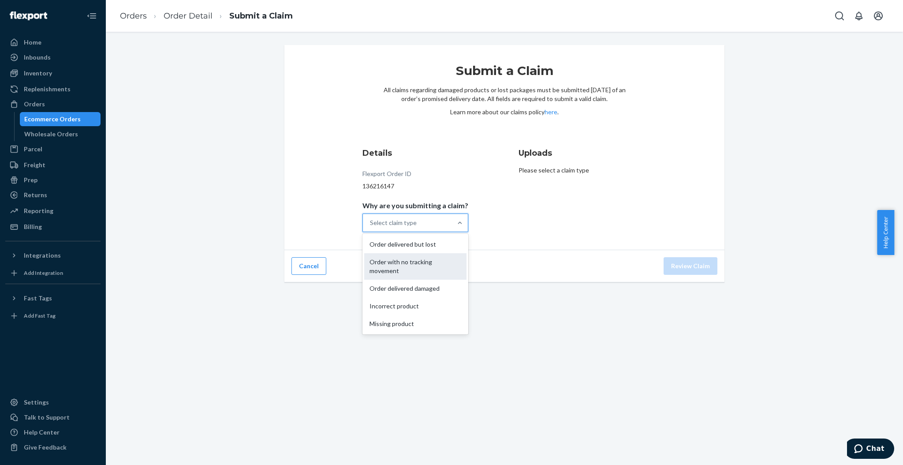
click at [429, 258] on div "Order with no tracking movement" at bounding box center [415, 266] width 102 height 26
click at [371, 227] on input "Why are you submitting a claim? option Order with no tracking movement focused,…" at bounding box center [370, 222] width 1 height 9
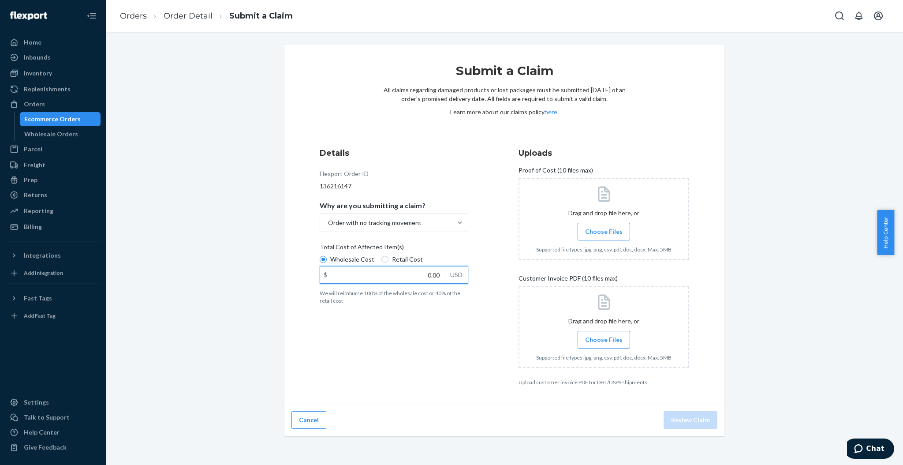
drag, startPoint x: 418, startPoint y: 270, endPoint x: 464, endPoint y: 259, distance: 47.5
click at [464, 259] on div "Wholesale Cost Retail Cost $ 0.00 USD" at bounding box center [394, 270] width 149 height 31
type input "5.00"
type input "59.99"
click at [203, 12] on link "Order Detail" at bounding box center [188, 16] width 49 height 10
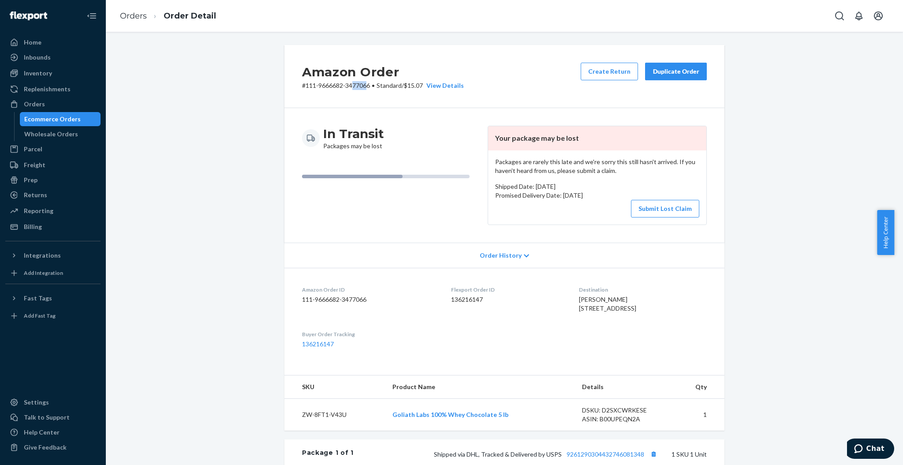
drag, startPoint x: 363, startPoint y: 84, endPoint x: 348, endPoint y: 84, distance: 14.6
click at [348, 84] on p "# 111-9666682-3477066 • Standard / $15.07 View Details" at bounding box center [383, 85] width 162 height 9
drag, startPoint x: 364, startPoint y: 85, endPoint x: 301, endPoint y: 90, distance: 63.8
click at [301, 90] on div "Amazon Order # 111-9666682-3477066 • Standard / $15.07 View Details Create Retu…" at bounding box center [504, 76] width 440 height 63
copy p "111-9666682-3477066"
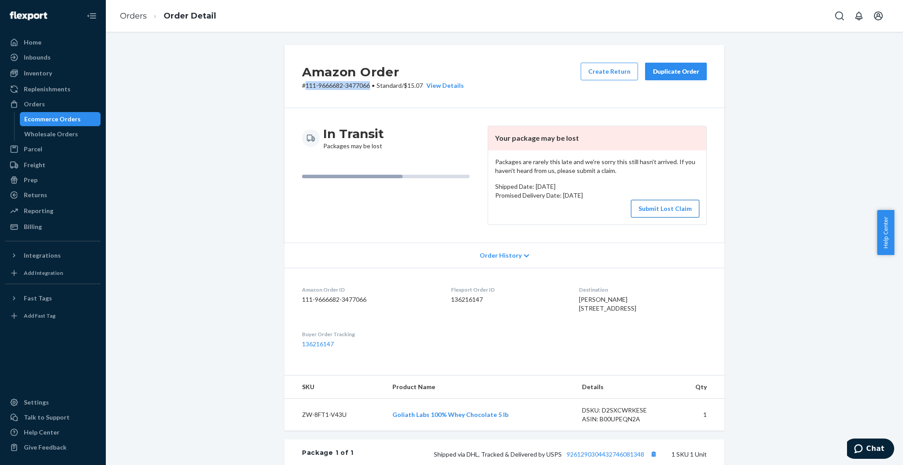
click at [658, 215] on button "Submit Lost Claim" at bounding box center [665, 209] width 68 height 18
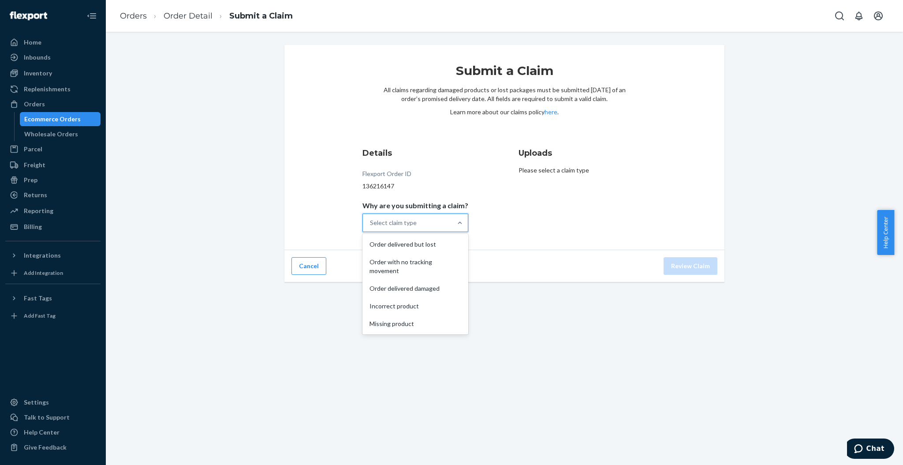
click at [440, 228] on div "Select claim type" at bounding box center [407, 223] width 89 height 18
click at [371, 227] on input "Why are you submitting a claim? option Order delivered but lost focused, 1 of 5…" at bounding box center [370, 222] width 1 height 9
click at [426, 261] on div "Order with no tracking movement" at bounding box center [415, 266] width 102 height 26
click at [371, 227] on input "Why are you submitting a claim? option Order with no tracking movement focused,…" at bounding box center [370, 222] width 1 height 9
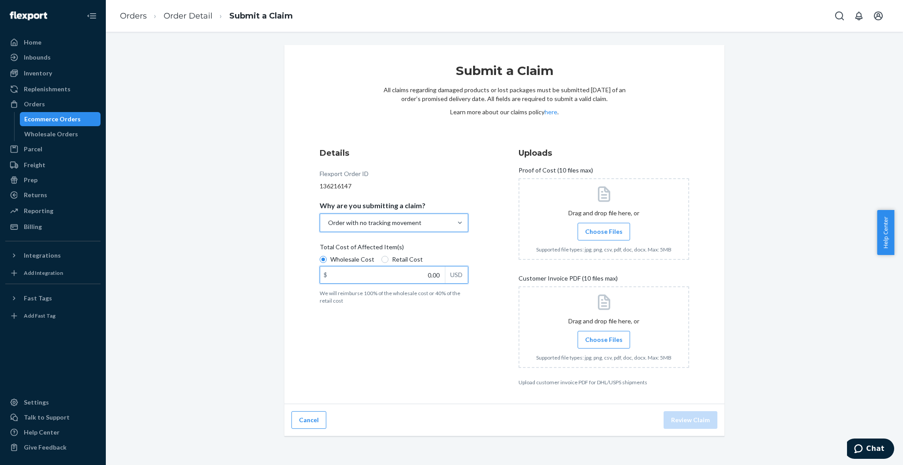
drag, startPoint x: 417, startPoint y: 276, endPoint x: 503, endPoint y: 255, distance: 88.9
click at [503, 255] on div "Details Flexport Order ID 136216147 Why are you submitting a claim? option Orde…" at bounding box center [505, 266] width 370 height 239
type input "59.99"
click at [591, 232] on span "Choose Files" at bounding box center [603, 231] width 37 height 9
click at [598, 224] on label "Choose Files" at bounding box center [604, 232] width 52 height 18
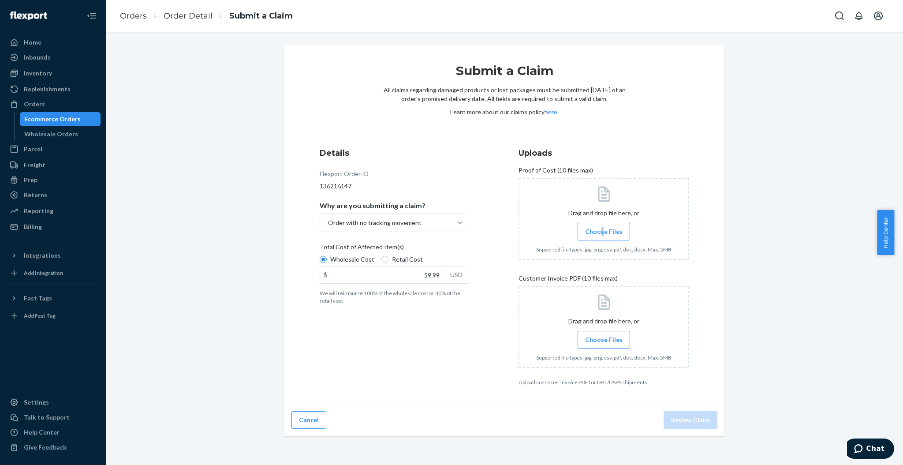
click at [598, 225] on label "Choose Files" at bounding box center [604, 232] width 52 height 18
click at [604, 227] on input "Choose Files" at bounding box center [604, 232] width 0 height 10
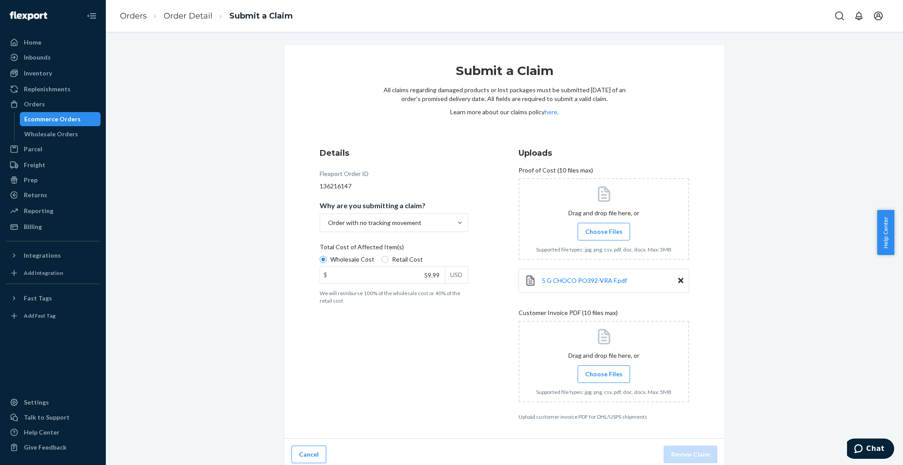
click at [609, 375] on span "Choose Files" at bounding box center [603, 374] width 37 height 9
click at [604, 375] on input "Choose Files" at bounding box center [604, 374] width 0 height 10
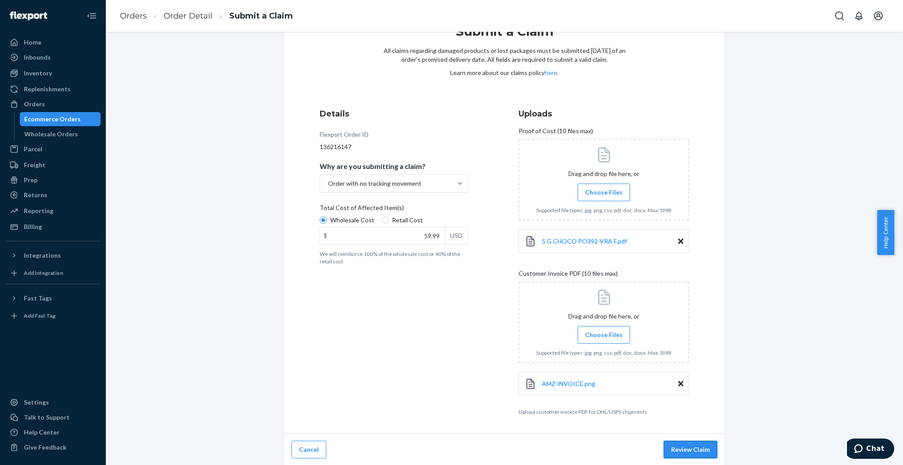
click at [693, 444] on button "Review Claim" at bounding box center [691, 450] width 54 height 18
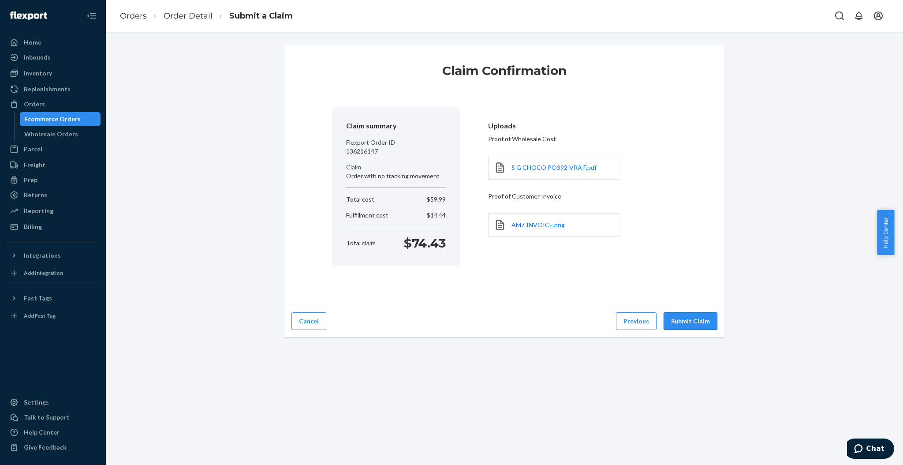
click at [693, 322] on button "Submit Claim" at bounding box center [691, 321] width 54 height 18
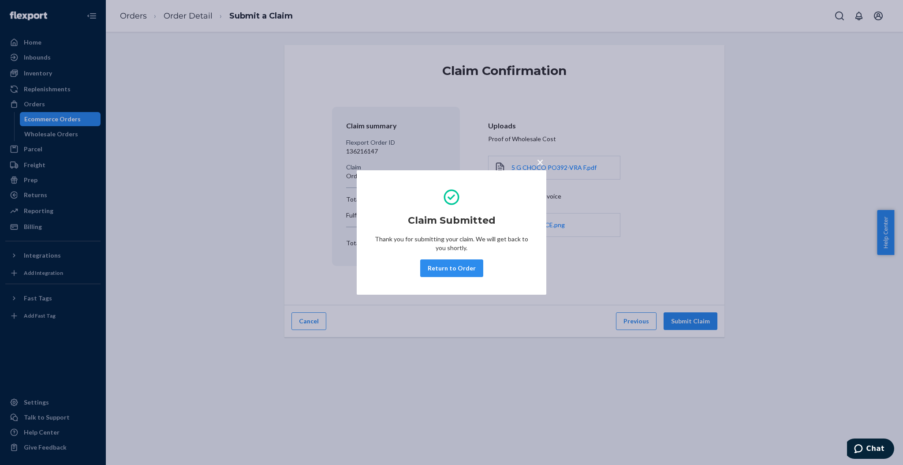
click at [453, 276] on button "Return to Order" at bounding box center [451, 268] width 63 height 18
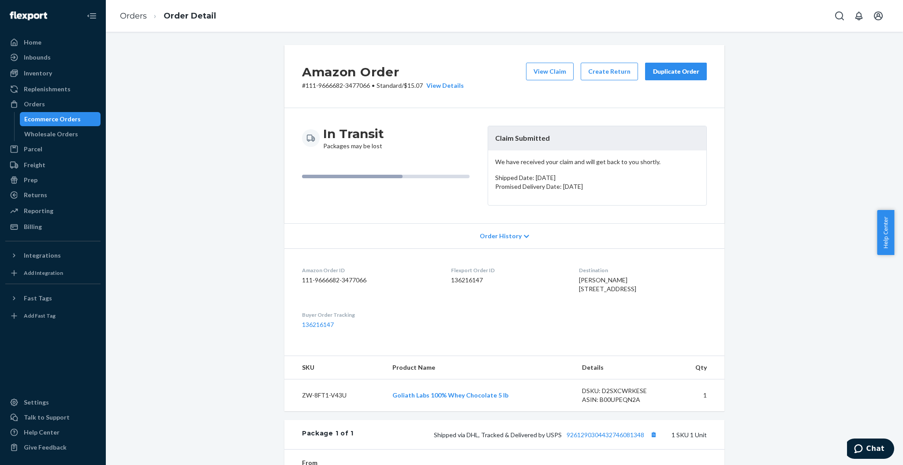
click at [127, 21] on li "Orders" at bounding box center [133, 16] width 27 height 11
click at [126, 18] on link "Orders" at bounding box center [133, 16] width 27 height 10
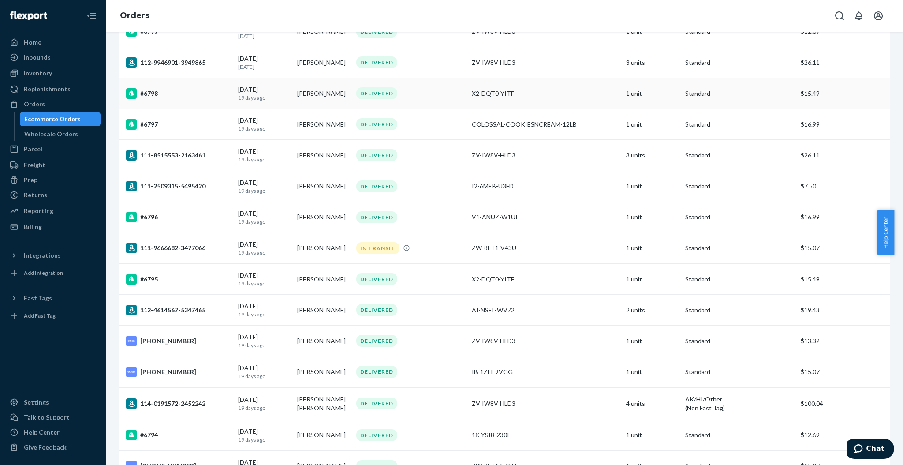
drag, startPoint x: 515, startPoint y: 78, endPoint x: 516, endPoint y: 150, distance: 71.9
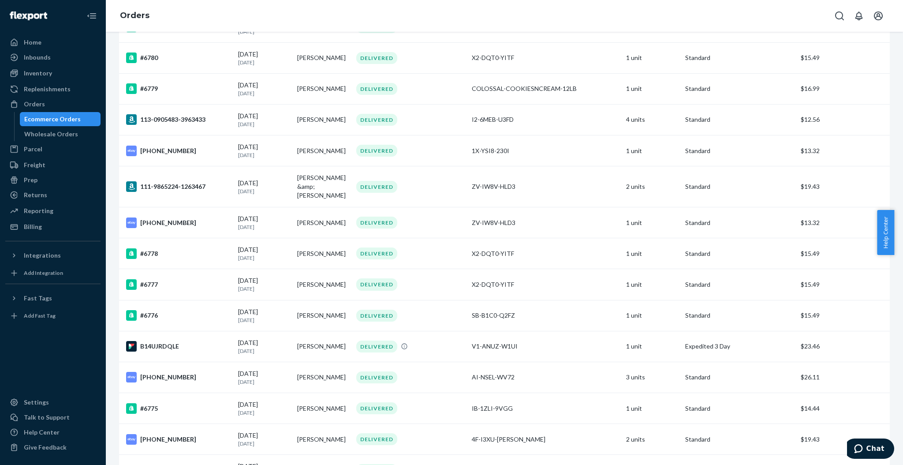
scroll to position [2823, 0]
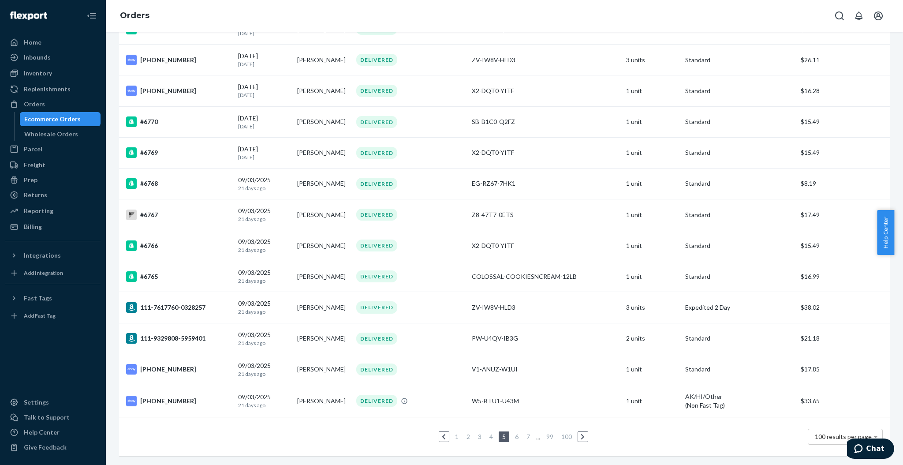
click at [491, 431] on ul "1 2 3 4 5 6 7 ... 99 100" at bounding box center [504, 436] width 171 height 11
click at [490, 431] on li "4" at bounding box center [491, 436] width 8 height 11
click at [488, 433] on link "4" at bounding box center [491, 436] width 7 height 7
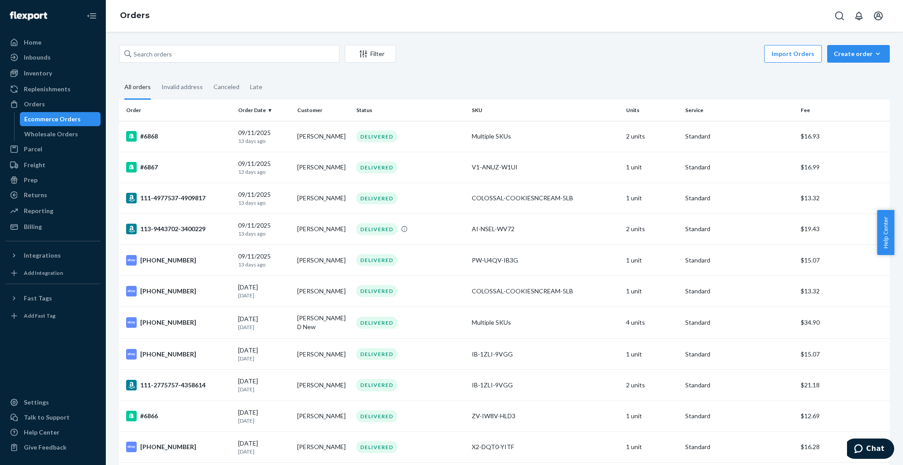
scroll to position [2000, 0]
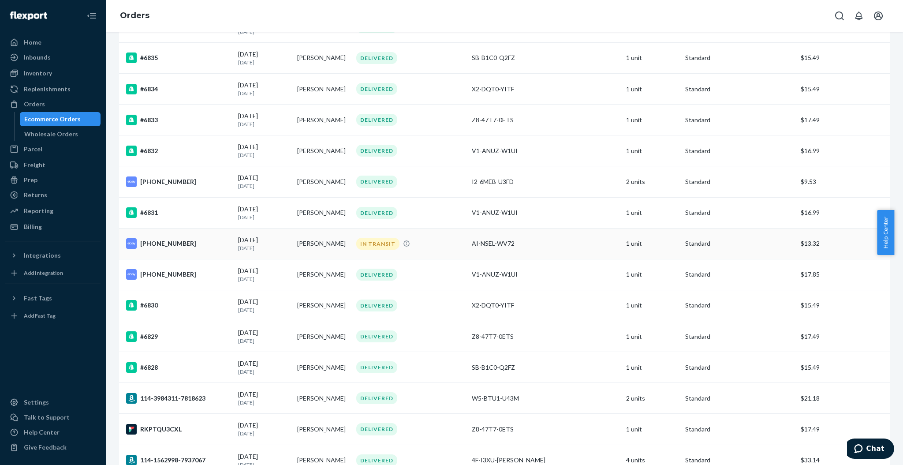
click at [300, 250] on td "Jason Yamauchi" at bounding box center [323, 243] width 59 height 31
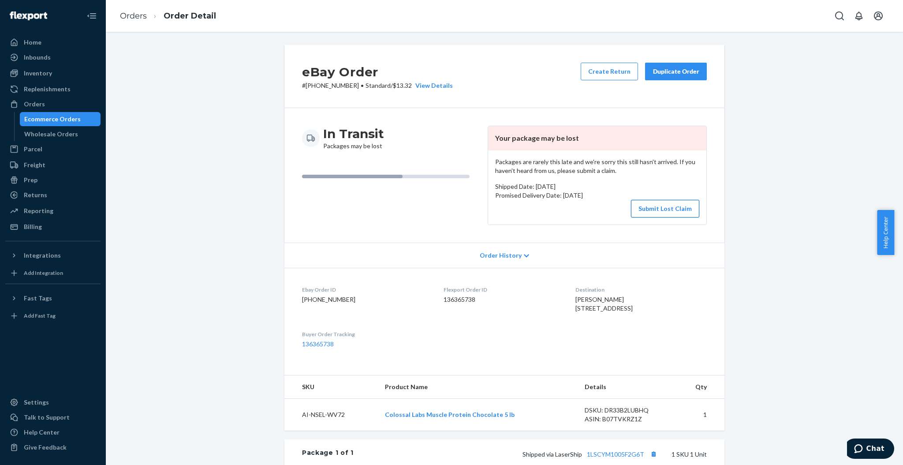
click at [688, 212] on button "Submit Lost Claim" at bounding box center [665, 209] width 68 height 18
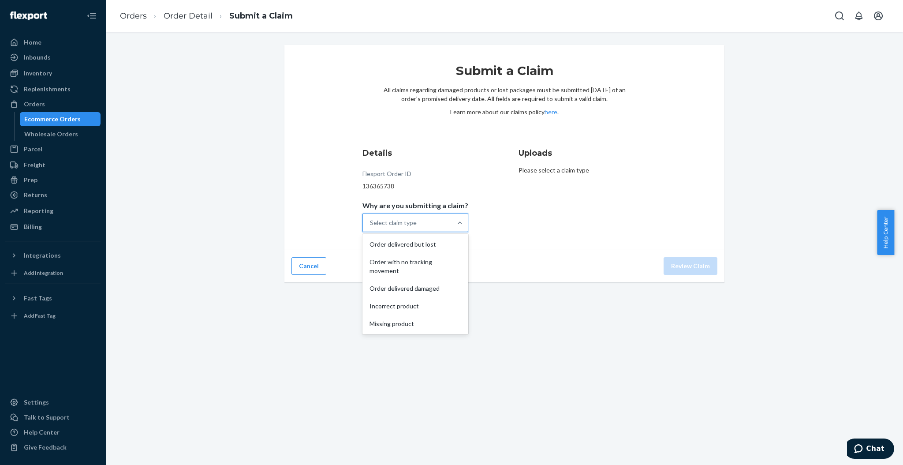
click at [393, 219] on div "Select claim type" at bounding box center [393, 222] width 47 height 9
click at [371, 219] on input "Why are you submitting a claim? option Order delivered but lost focused, 1 of 5…" at bounding box center [370, 222] width 1 height 9
click at [398, 261] on div "Order with no tracking movement" at bounding box center [415, 266] width 102 height 26
click at [371, 227] on input "Why are you submitting a claim? option Order with no tracking movement focused,…" at bounding box center [370, 222] width 1 height 9
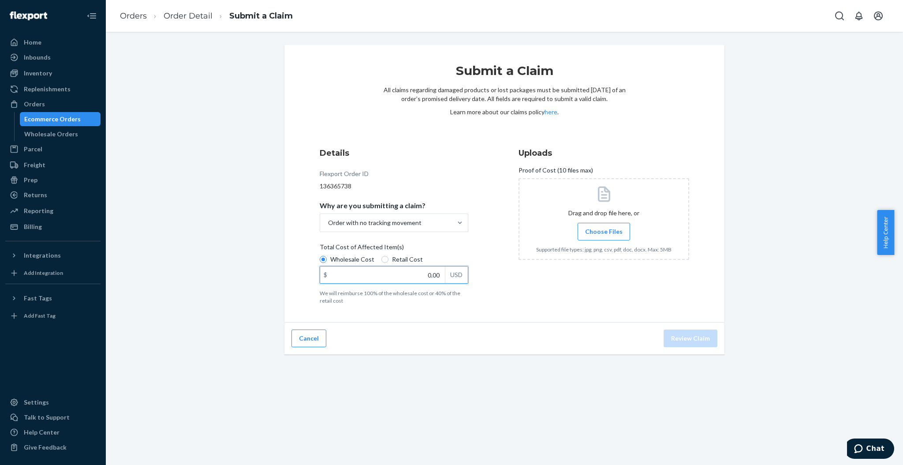
drag, startPoint x: 414, startPoint y: 274, endPoint x: 513, endPoint y: 278, distance: 99.3
click at [513, 278] on div "Details Flexport Order ID 136365738 Why are you submitting a claim? Order with …" at bounding box center [505, 225] width 370 height 157
type input "59.99"
click at [581, 232] on label "Choose Files" at bounding box center [604, 232] width 52 height 18
click at [604, 232] on input "Choose Files" at bounding box center [604, 232] width 0 height 10
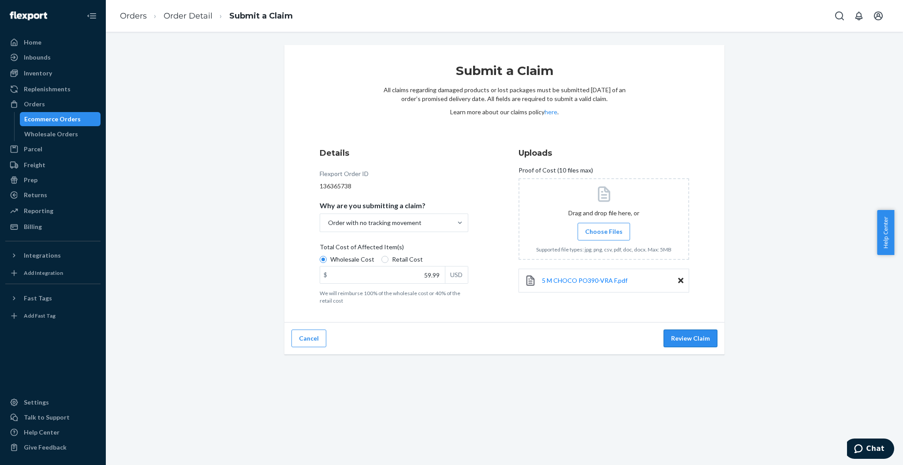
click at [696, 336] on button "Review Claim" at bounding box center [691, 338] width 54 height 18
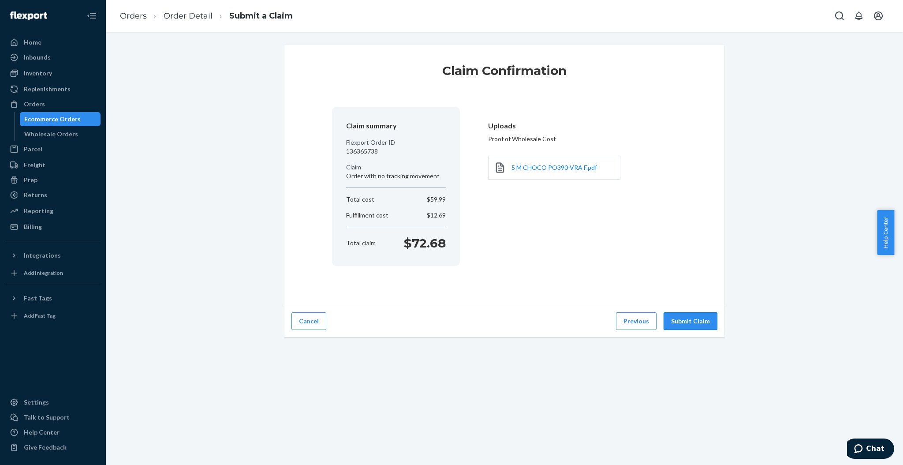
click at [695, 326] on button "Submit Claim" at bounding box center [691, 321] width 54 height 18
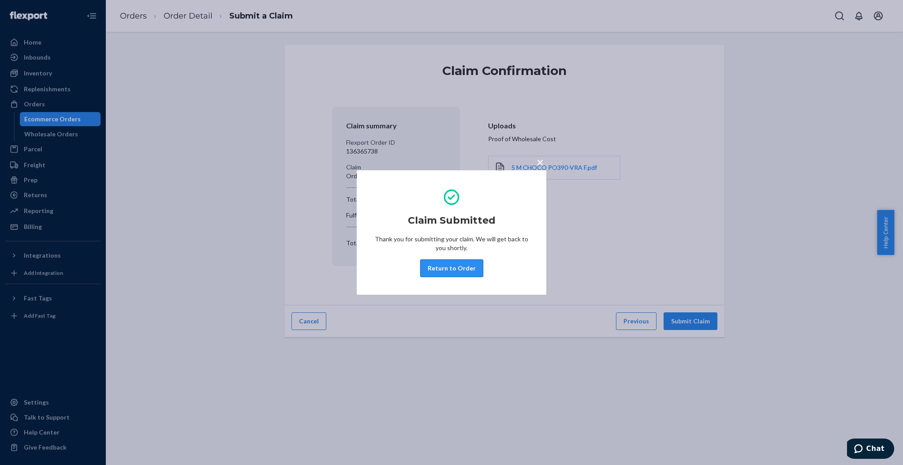
click at [457, 272] on button "Return to Order" at bounding box center [451, 268] width 63 height 18
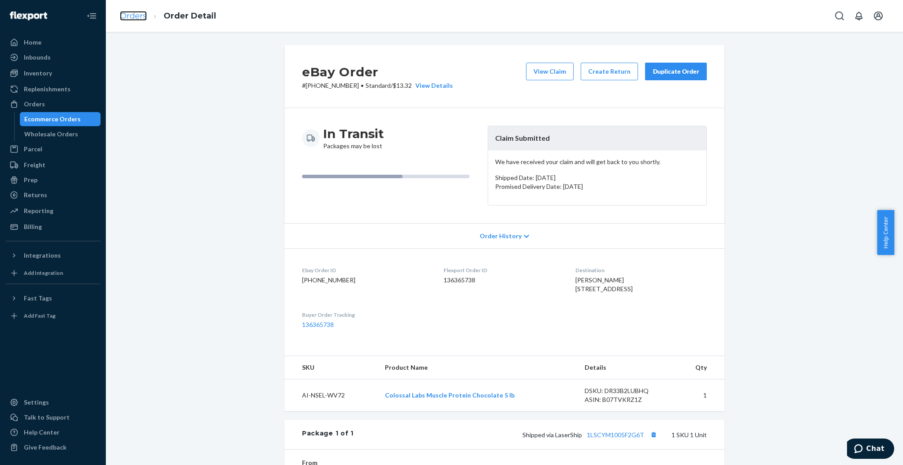
click at [140, 12] on link "Orders" at bounding box center [133, 16] width 27 height 10
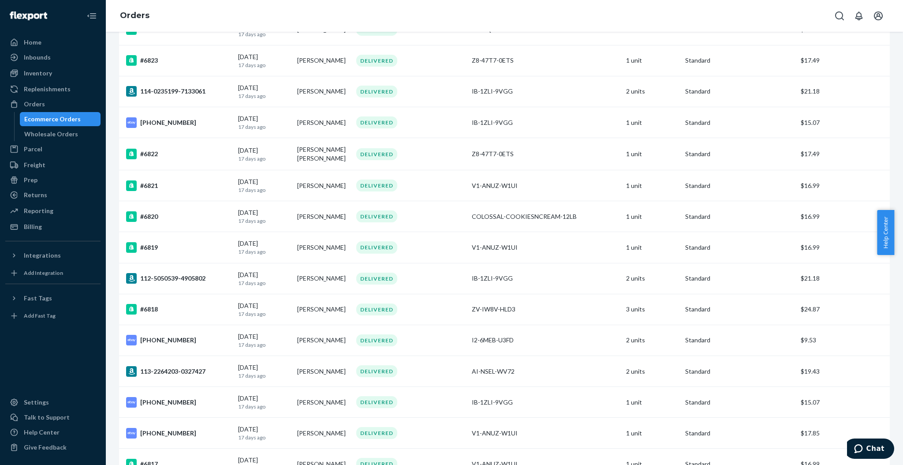
scroll to position [2819, 0]
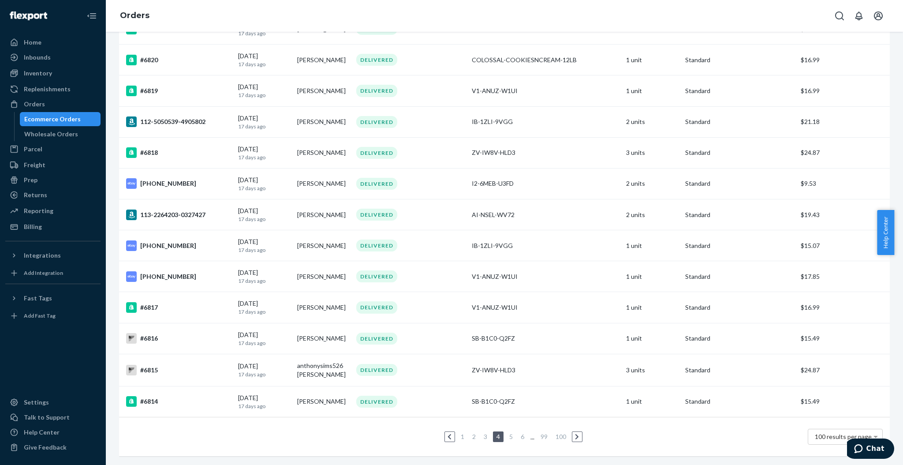
click at [482, 433] on link "3" at bounding box center [485, 436] width 7 height 7
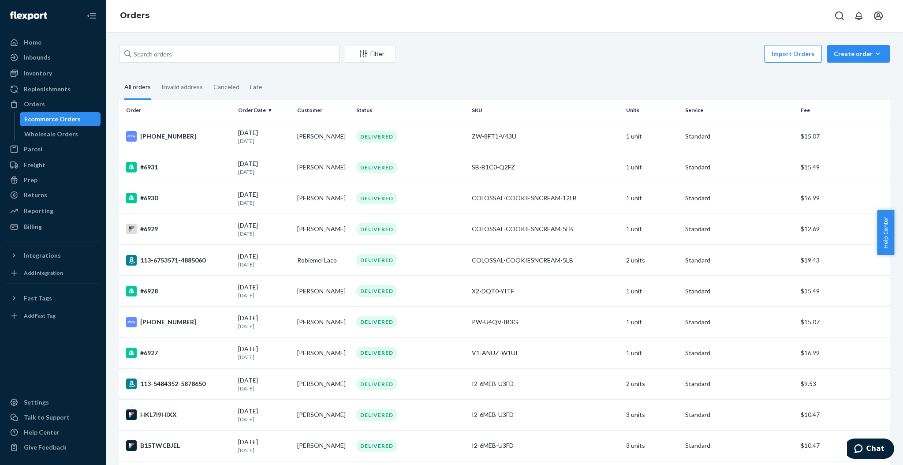
scroll to position [798, 0]
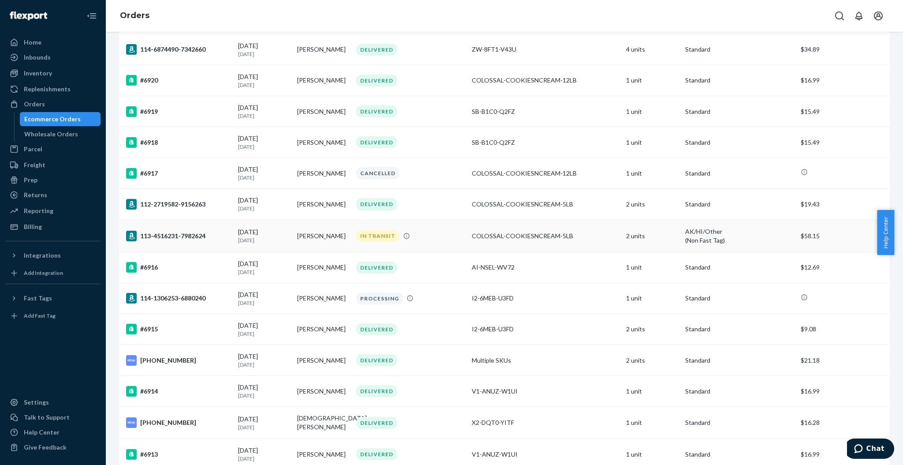
click at [314, 249] on td "Jordan larson" at bounding box center [323, 236] width 59 height 32
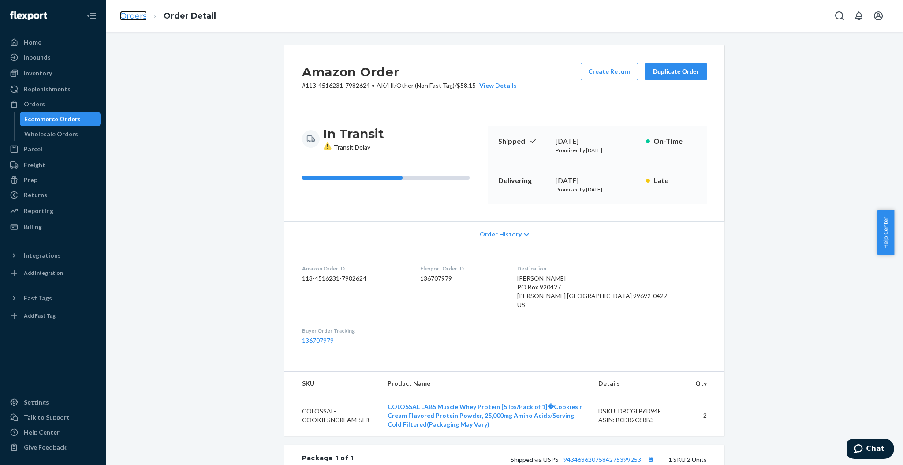
click at [140, 14] on link "Orders" at bounding box center [133, 16] width 27 height 10
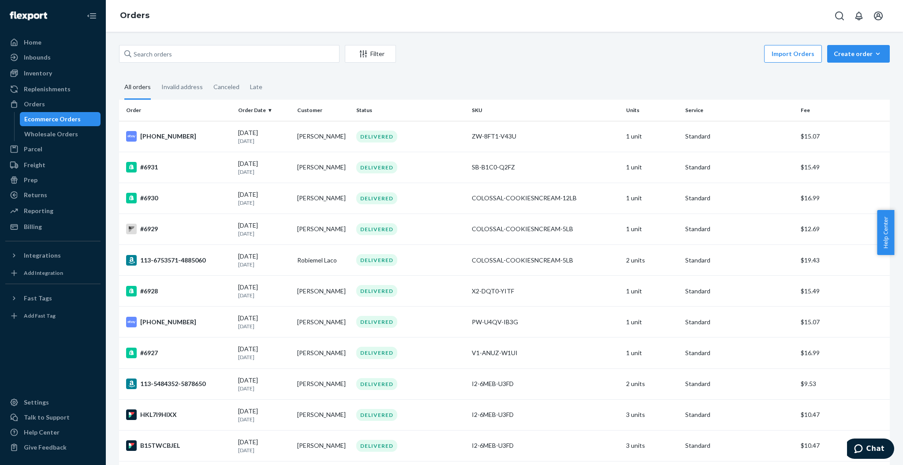
scroll to position [2833, 0]
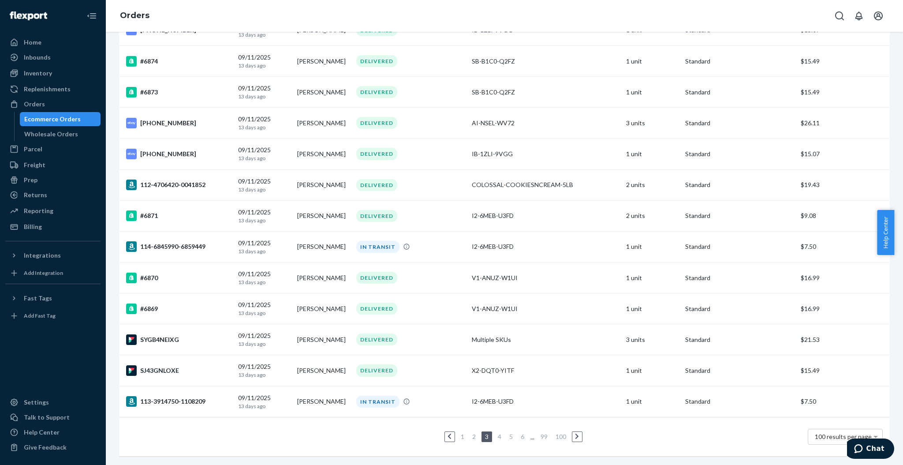
click at [460, 433] on link "1" at bounding box center [462, 436] width 7 height 7
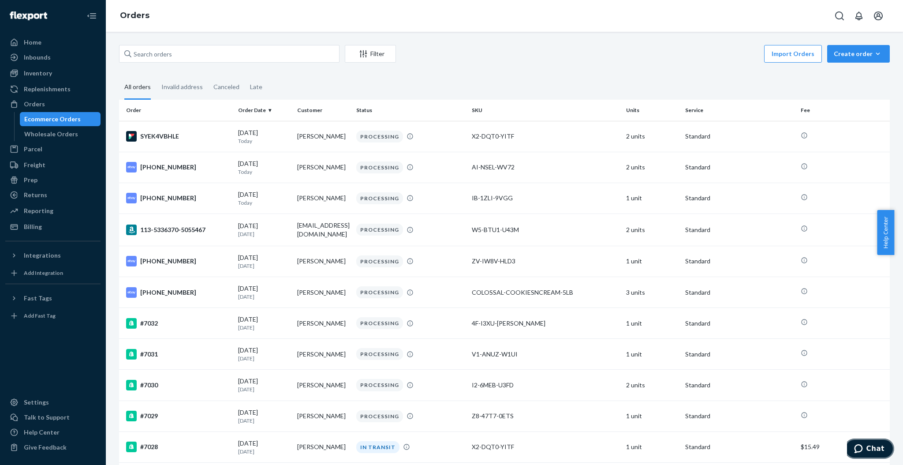
click at [857, 442] on button "Chat" at bounding box center [870, 448] width 50 height 20
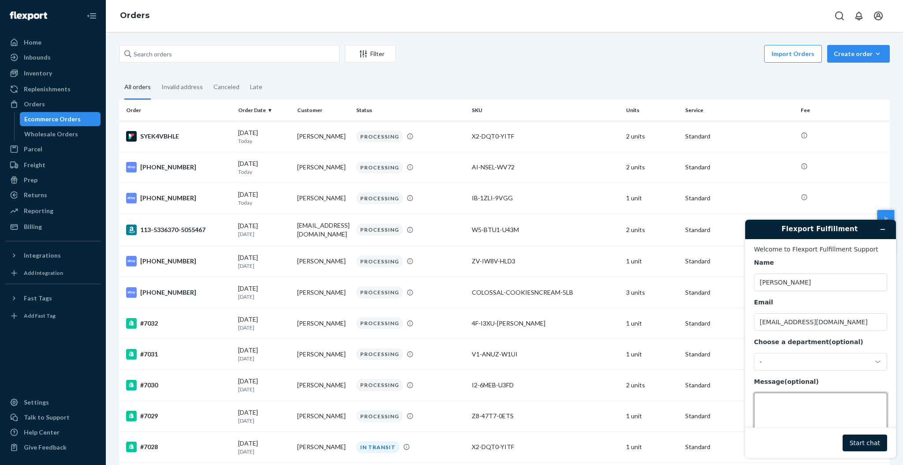
click at [826, 402] on textarea "Message (optional)" at bounding box center [820, 417] width 133 height 49
type textarea "question about bill"
click at [860, 446] on button "Start chat" at bounding box center [865, 442] width 45 height 17
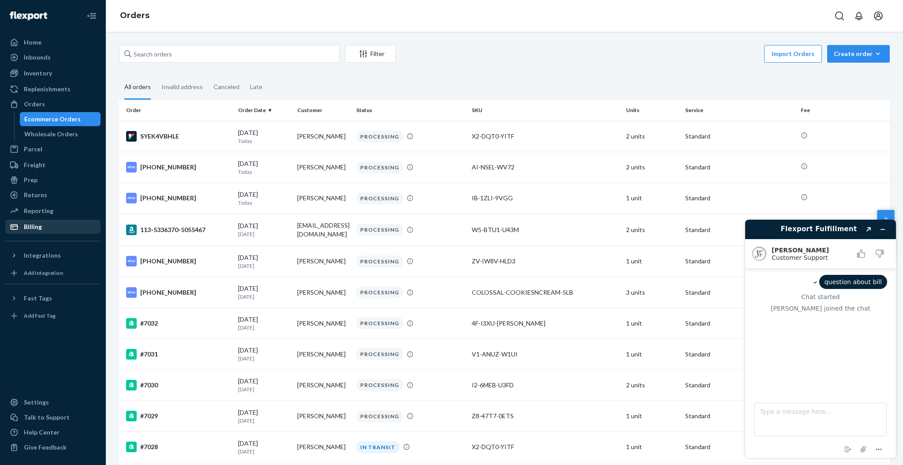
click at [33, 231] on div "Billing" at bounding box center [33, 226] width 18 height 9
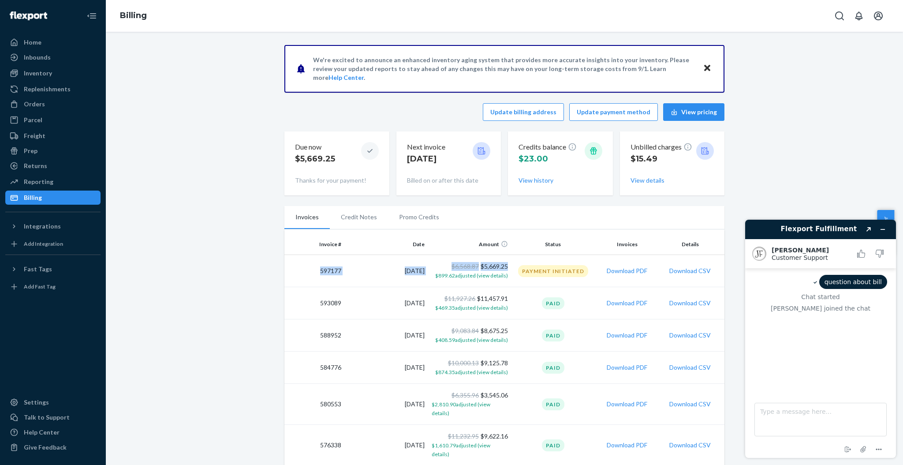
drag, startPoint x: 315, startPoint y: 269, endPoint x: 504, endPoint y: 262, distance: 188.9
click at [504, 262] on tr "597177 9/23/2025 $6,568.87 $5,669.25 $899.62 adjusted (view details) Payment In…" at bounding box center [504, 271] width 440 height 32
copy tr "597177 9/23/2025 $6,568.87 $5,669.25"
click at [786, 413] on textarea "Type a message here..." at bounding box center [821, 420] width 132 height 34
paste textarea "597177 9/23/2025 $6,568.87$5,669.25"
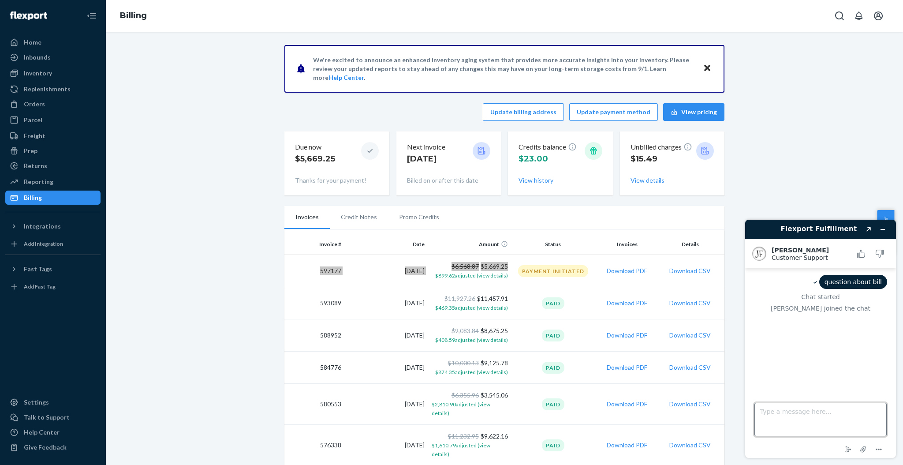
type textarea "597177 9/23/2025 $6,568.87$5,669.25"
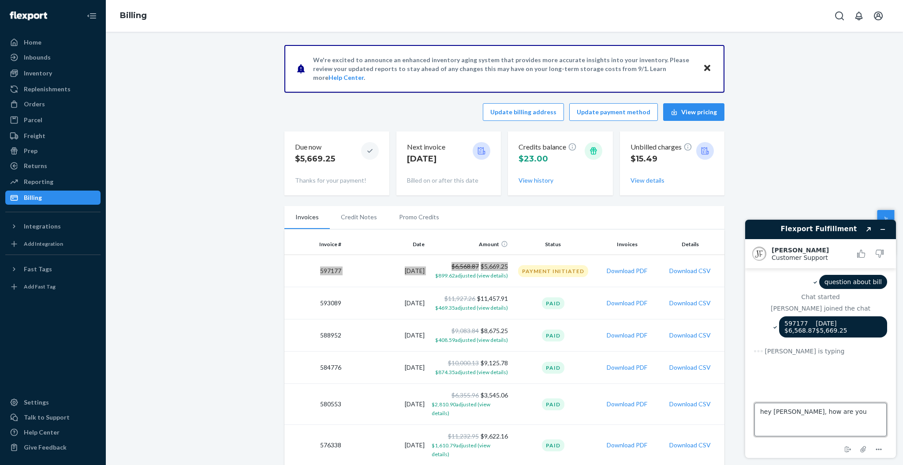
type textarea "hey Juddy, how are you?"
paste textarea "597177 9/23/2025 $6,568.87$5,669.25"
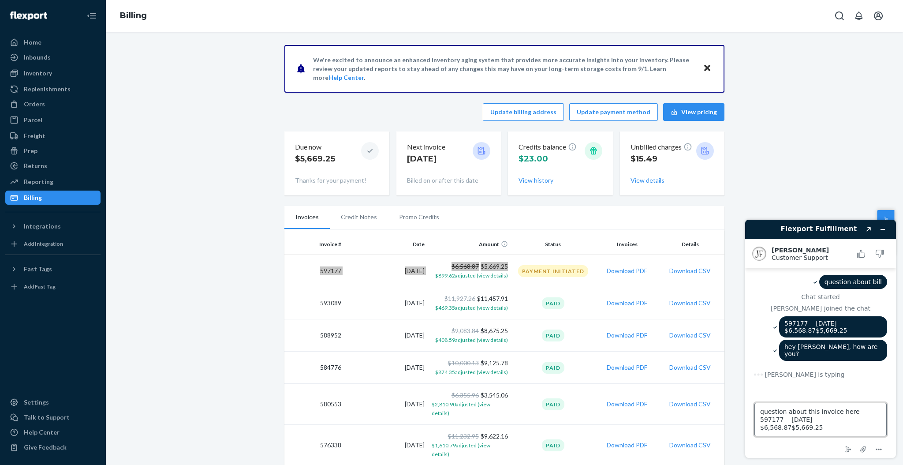
drag, startPoint x: 866, startPoint y: 415, endPoint x: 752, endPoint y: 418, distance: 114.3
click at [752, 418] on footer "Type a message here... question about this invoice here 597177 9/23/2025 $6,568…" at bounding box center [820, 425] width 151 height 65
drag, startPoint x: 844, startPoint y: 419, endPoint x: 759, endPoint y: 420, distance: 84.2
click at [759, 420] on textarea "question about this invoice here 597177 9/23/2025 $6,568.87$5,669.25" at bounding box center [821, 420] width 132 height 34
type textarea "question about this invoice here 597177"
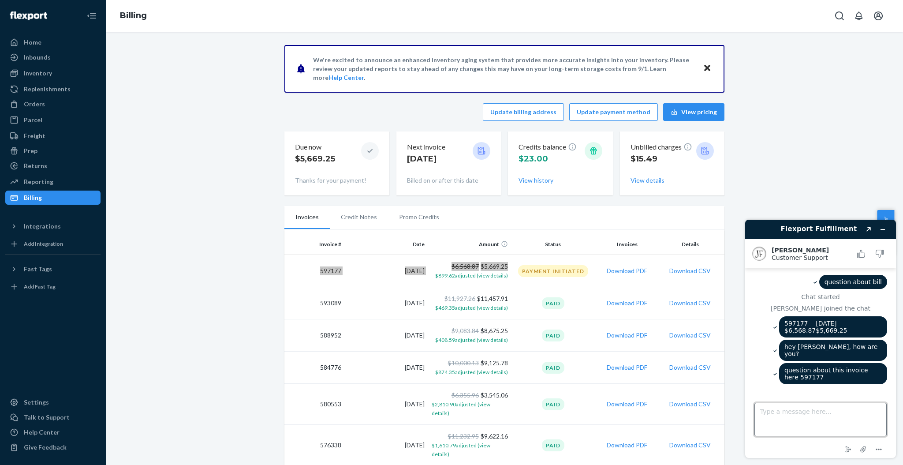
scroll to position [8, 0]
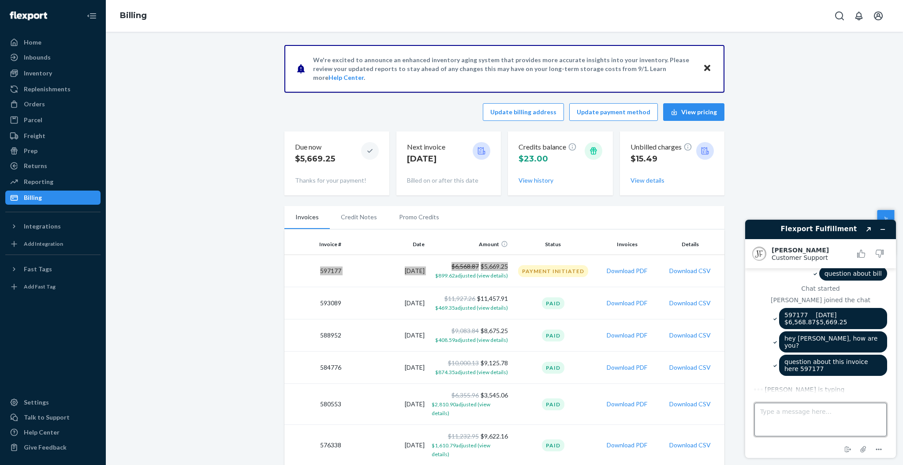
click at [827, 419] on textarea "Type a message here..." at bounding box center [821, 420] width 132 height 34
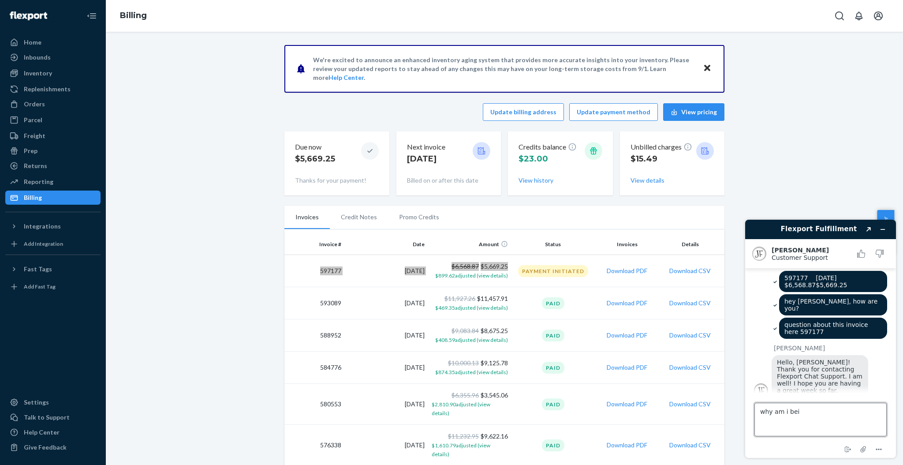
scroll to position [44, 0]
type textarea "why am i being charged this?"
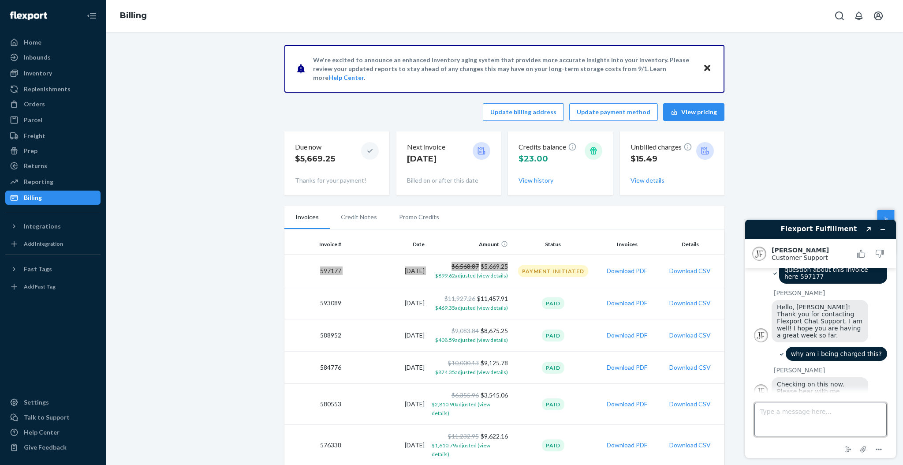
scroll to position [101, 0]
paste textarea "Address correction (Billed 09/09/2025 20:00 ET to 09/23/2025 20:00 ET) $28.41"
type textarea "Address correction (Billed 09/09/2025 20:00 ET to 09/23/2025 20:00 ET) $28.41"
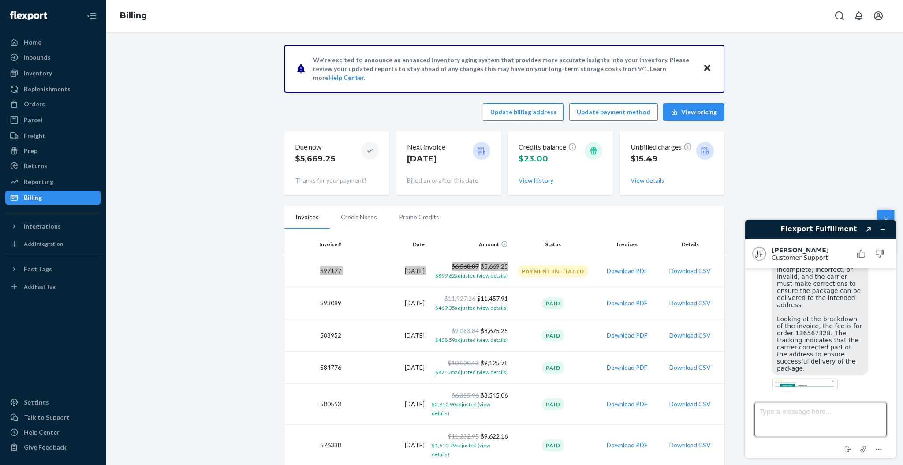
scroll to position [336, 0]
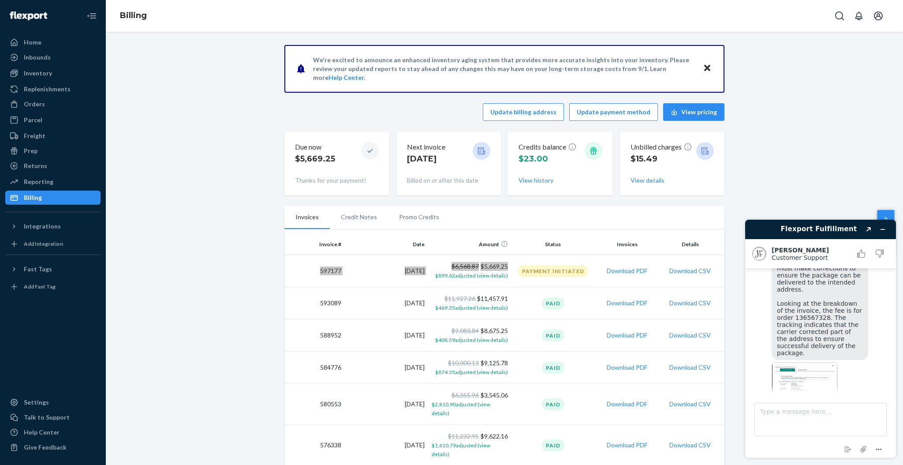
click at [831, 364] on img at bounding box center [805, 387] width 66 height 50
click at [799, 303] on span "Appreciate you waiting. An address correction fee is applied when a shipping ca…" at bounding box center [820, 285] width 87 height 141
copy span "136567328"
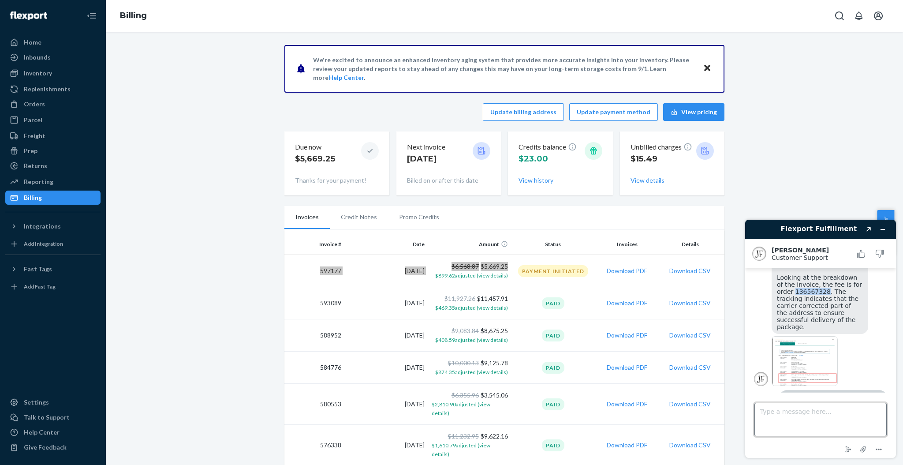
click at [793, 415] on textarea "Type a message here..." at bounding box center [821, 420] width 132 height 34
type textarea "is this it?"
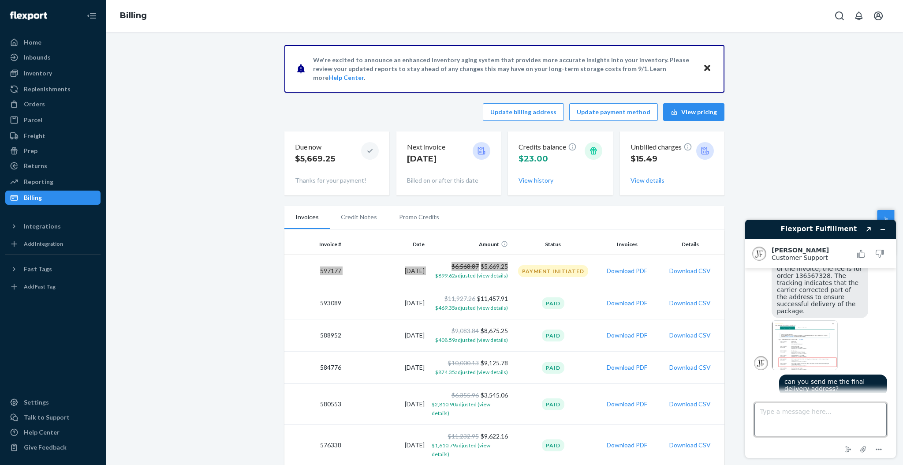
paste textarea "1006 NE 72ND ST GLADSTONE, MO 64118-2106"
type textarea "1006 NE 72ND ST GLADSTONE, MO 64118-2106"
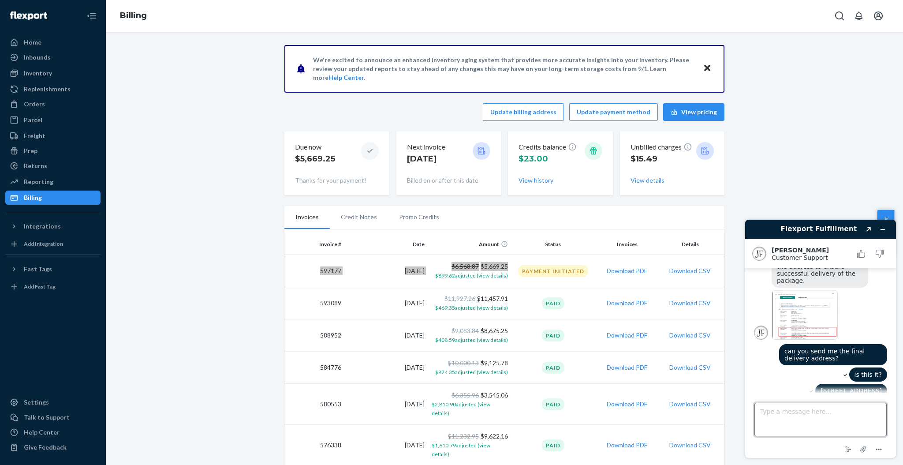
scroll to position [447, 0]
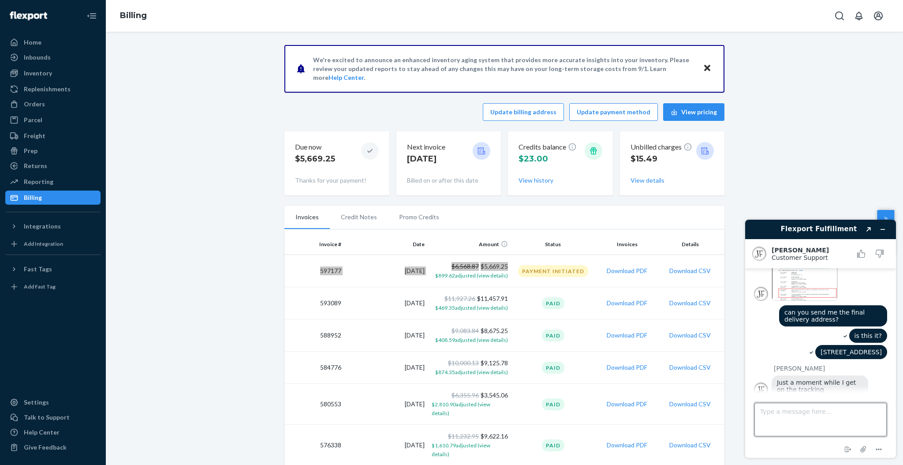
click at [804, 415] on textarea "Type a message here..." at bounding box center [821, 420] width 132 height 34
type textarea "thanks! no rush"
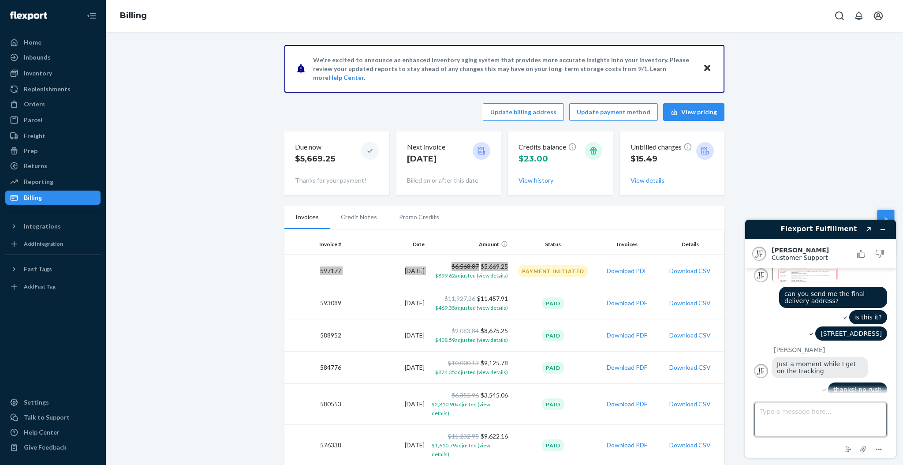
scroll to position [556, 0]
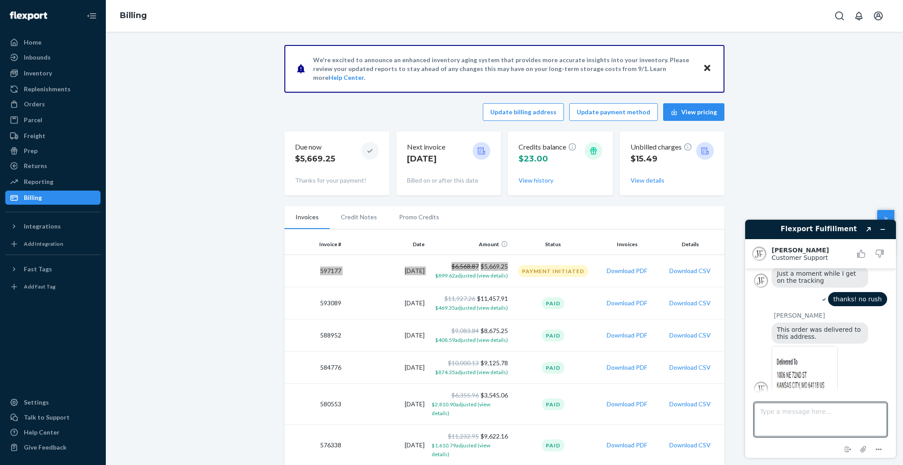
click at [811, 375] on img at bounding box center [805, 371] width 66 height 50
click at [844, 419] on textarea "Type a message here..." at bounding box center [821, 420] width 132 height 34
type textarea "well noted and thanks again Juddy for your help!"
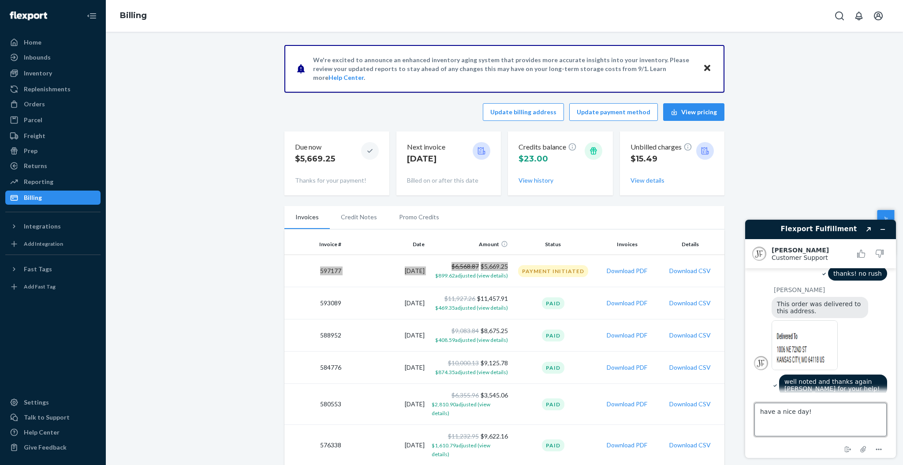
type textarea "have a nice day!"
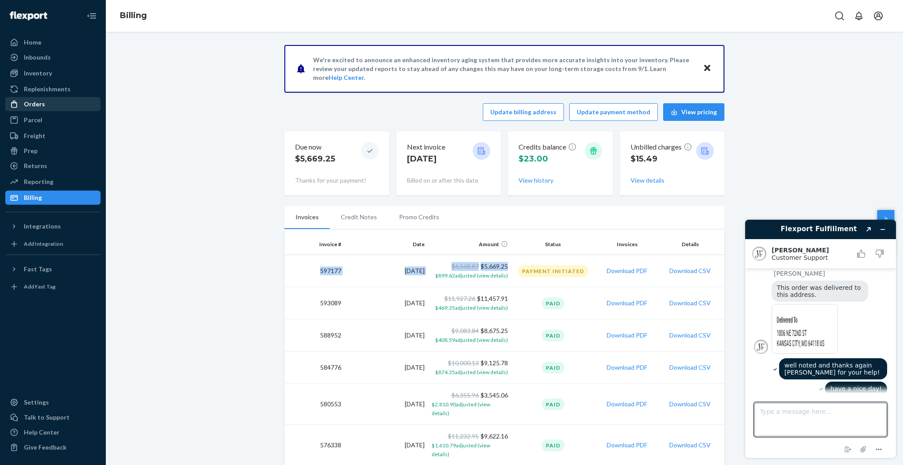
click at [51, 104] on div "Orders" at bounding box center [53, 104] width 94 height 12
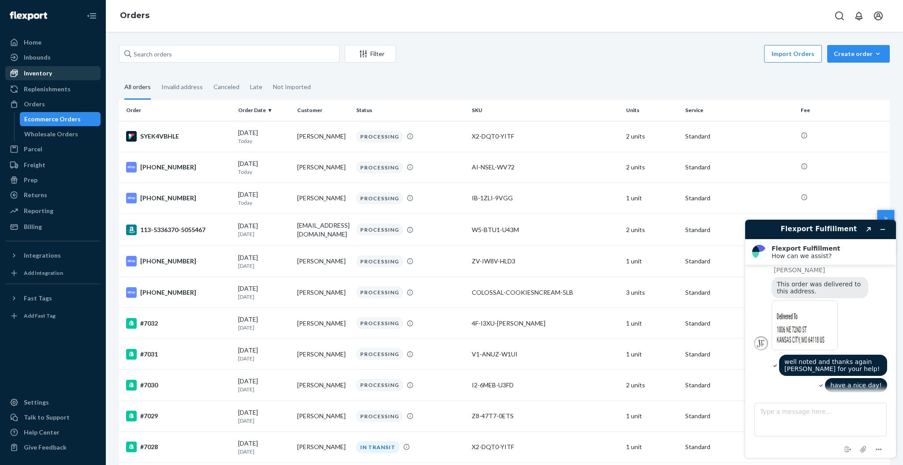
scroll to position [693, 0]
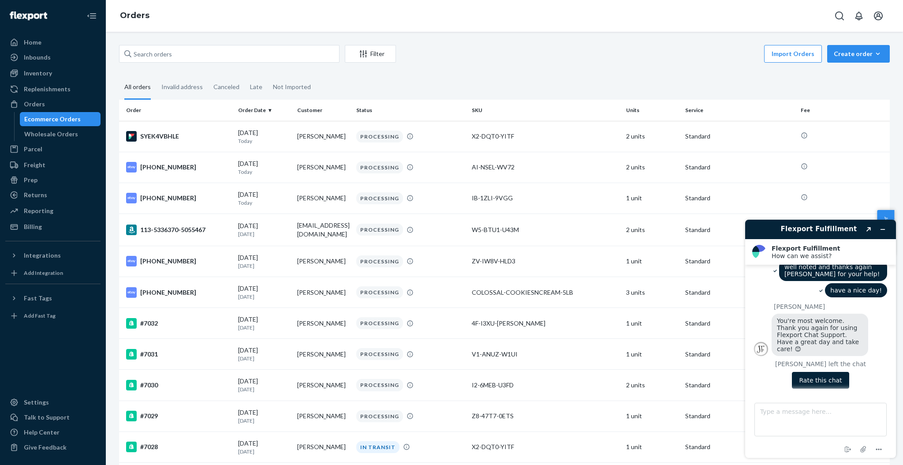
click at [814, 372] on button "Rate this chat" at bounding box center [820, 380] width 57 height 17
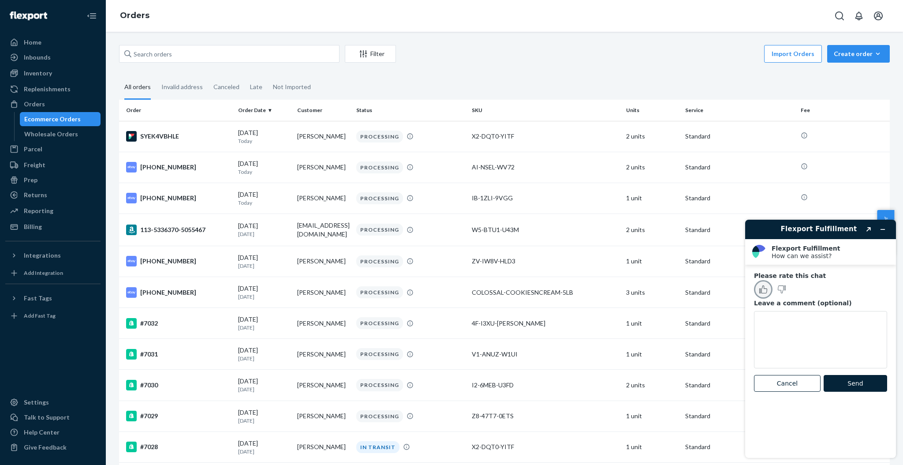
click at [768, 288] on button "Rate this chat as good" at bounding box center [763, 289] width 19 height 19
click at [781, 307] on div "Leave a comment (optional)" at bounding box center [820, 337] width 133 height 76
click at [791, 331] on textarea "Leave a comment (optional)" at bounding box center [820, 339] width 133 height 57
type textarea "Great service and help, thank you Juddy!"
click at [858, 373] on div "Leave a comment (optional) Great service and help, thank you Juddy!" at bounding box center [820, 337] width 133 height 76
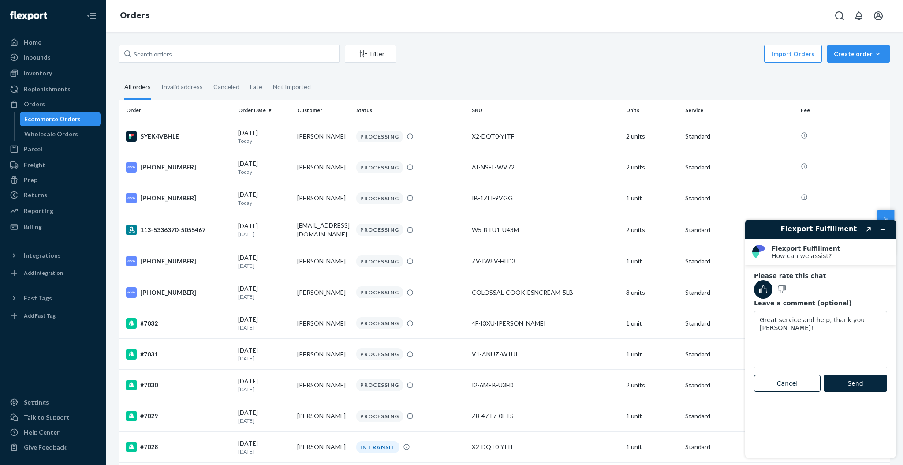
click at [859, 379] on button "Send" at bounding box center [856, 383] width 64 height 17
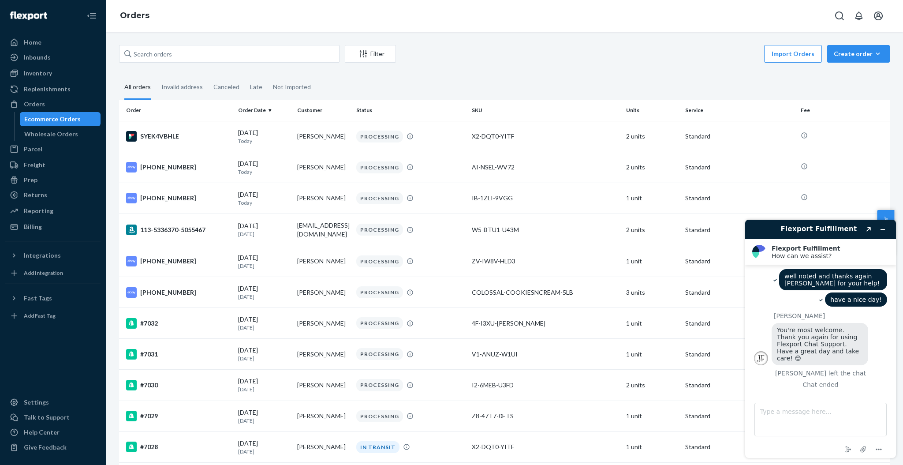
scroll to position [672, 0]
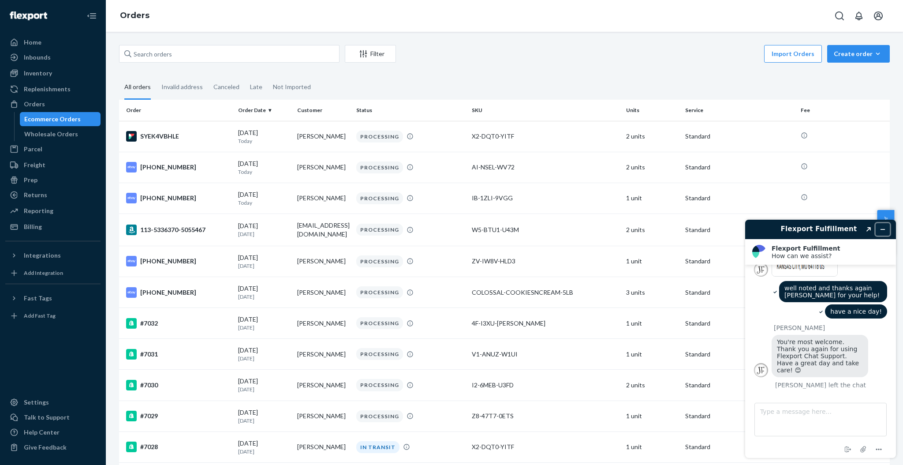
click at [881, 224] on button "Minimize widget" at bounding box center [883, 229] width 14 height 12
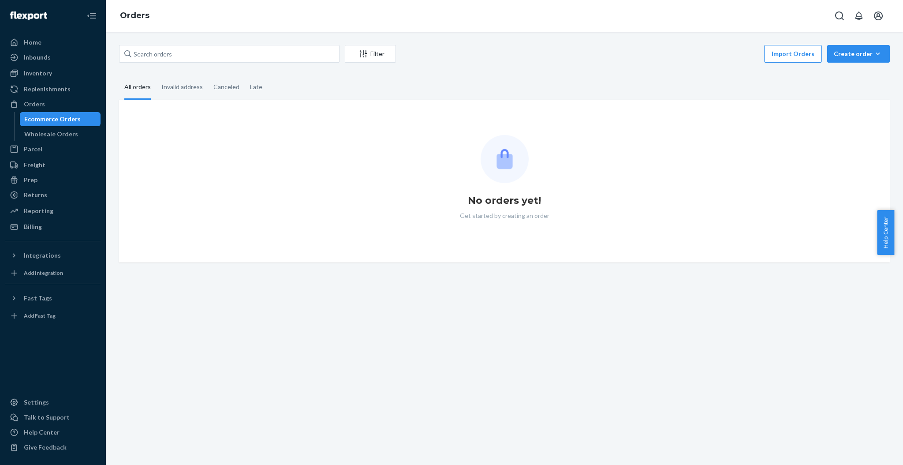
click at [194, 63] on div "Filter Import Orders Create order Ecommerce order Removal order" at bounding box center [504, 55] width 771 height 20
click at [202, 59] on input "text" at bounding box center [229, 54] width 221 height 18
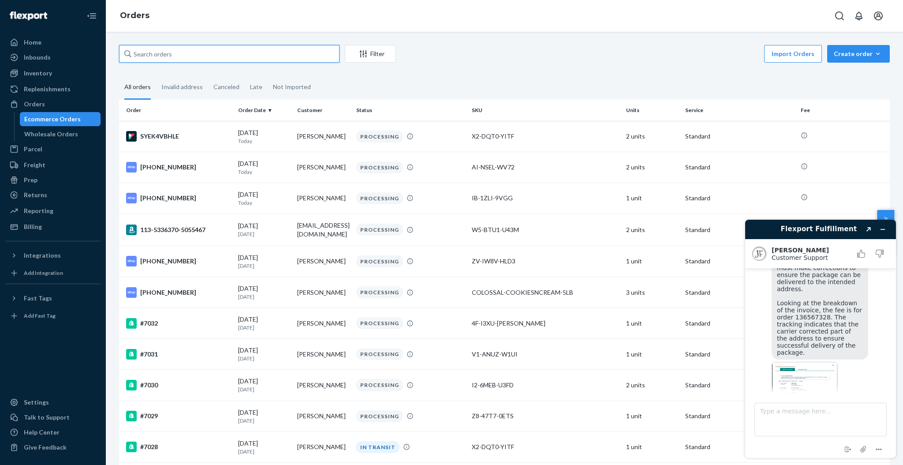
paste input "136567328"
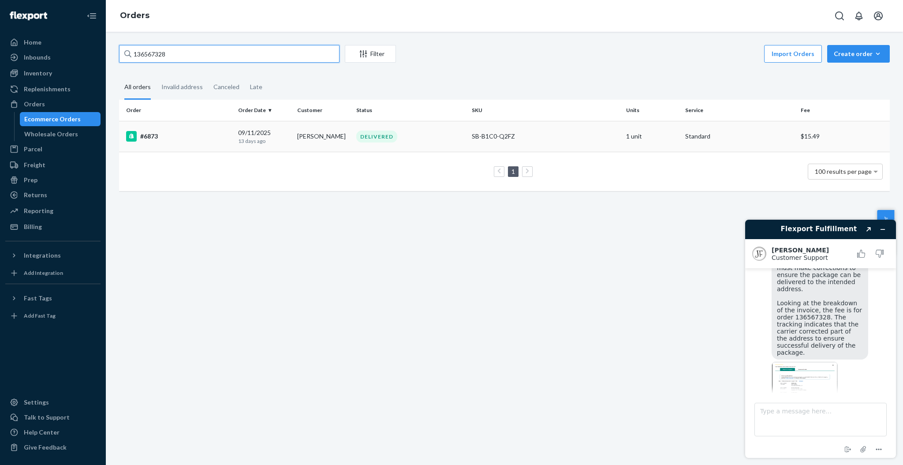
type input "136567328"
click at [255, 139] on p "13 days ago" at bounding box center [264, 140] width 52 height 7
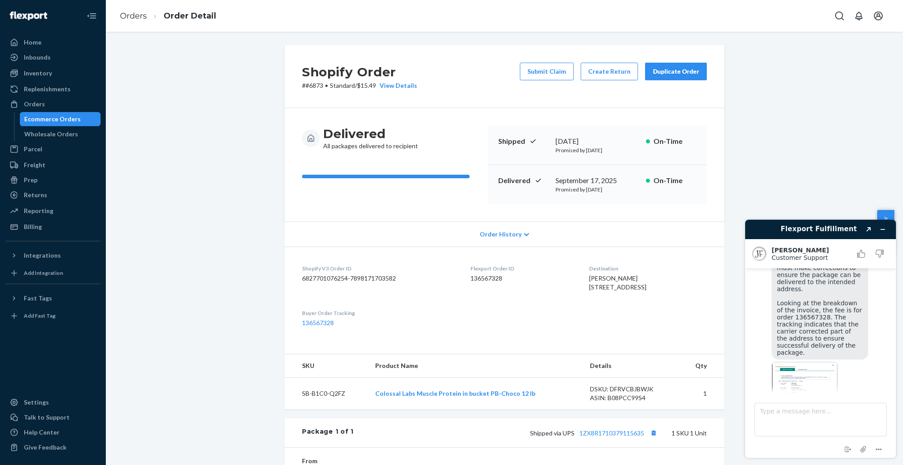
click at [602, 281] on span "Jacob Rickel 72 NW 72ND ST NE 72nd Street GLADSTONE, MO 64118 US" at bounding box center [617, 282] width 57 height 16
copy span "Rickel"
click at [788, 422] on textarea "Type a message here..." at bounding box center [821, 420] width 132 height 34
type textarea "can you send me the final delivery address?"
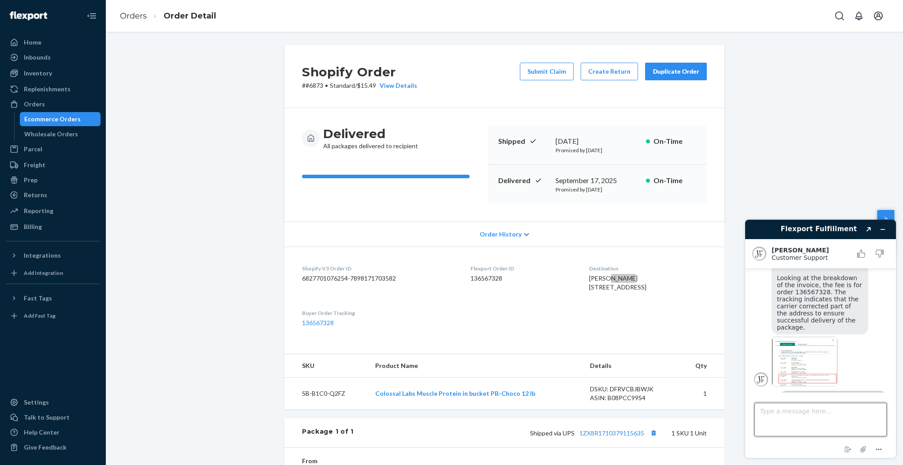
scroll to position [558, 0]
